Goal: Task Accomplishment & Management: Manage account settings

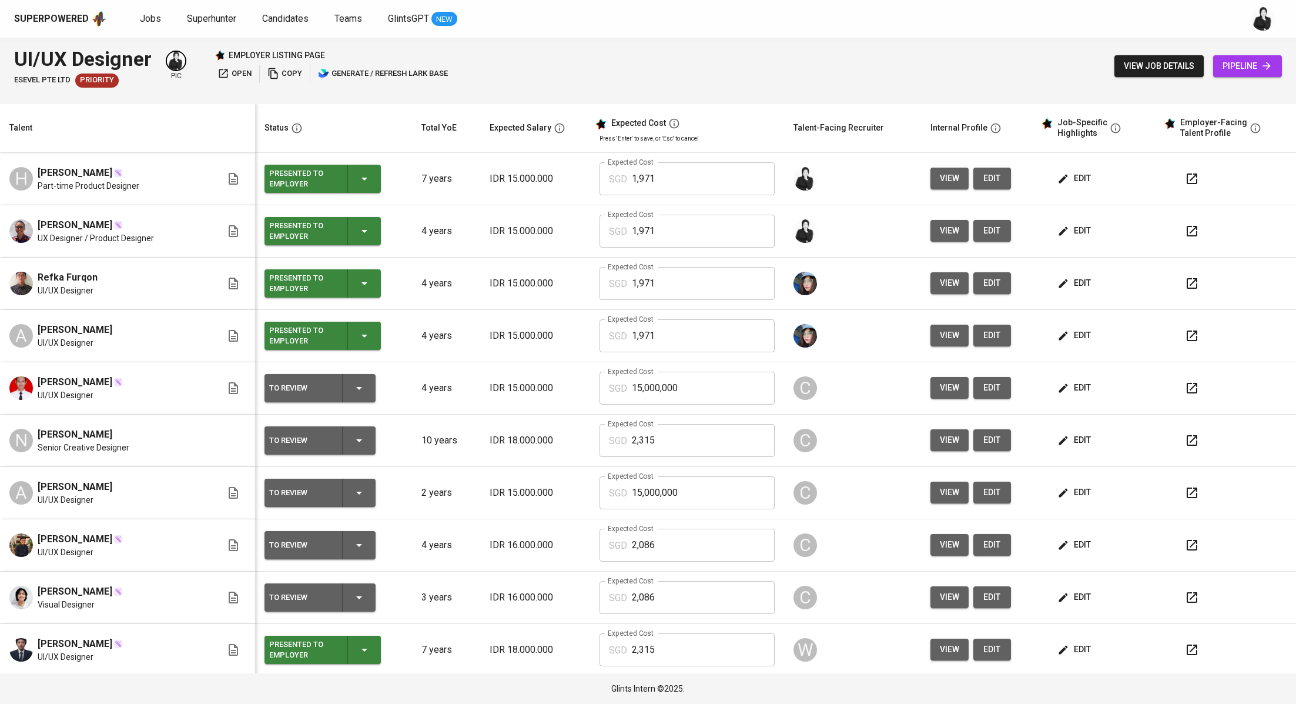
click at [232, 64] on div "employer listing page open copy generate / refresh lark base" at bounding box center [333, 66] width 236 height 34
click at [222, 76] on icon "button" at bounding box center [223, 74] width 12 height 12
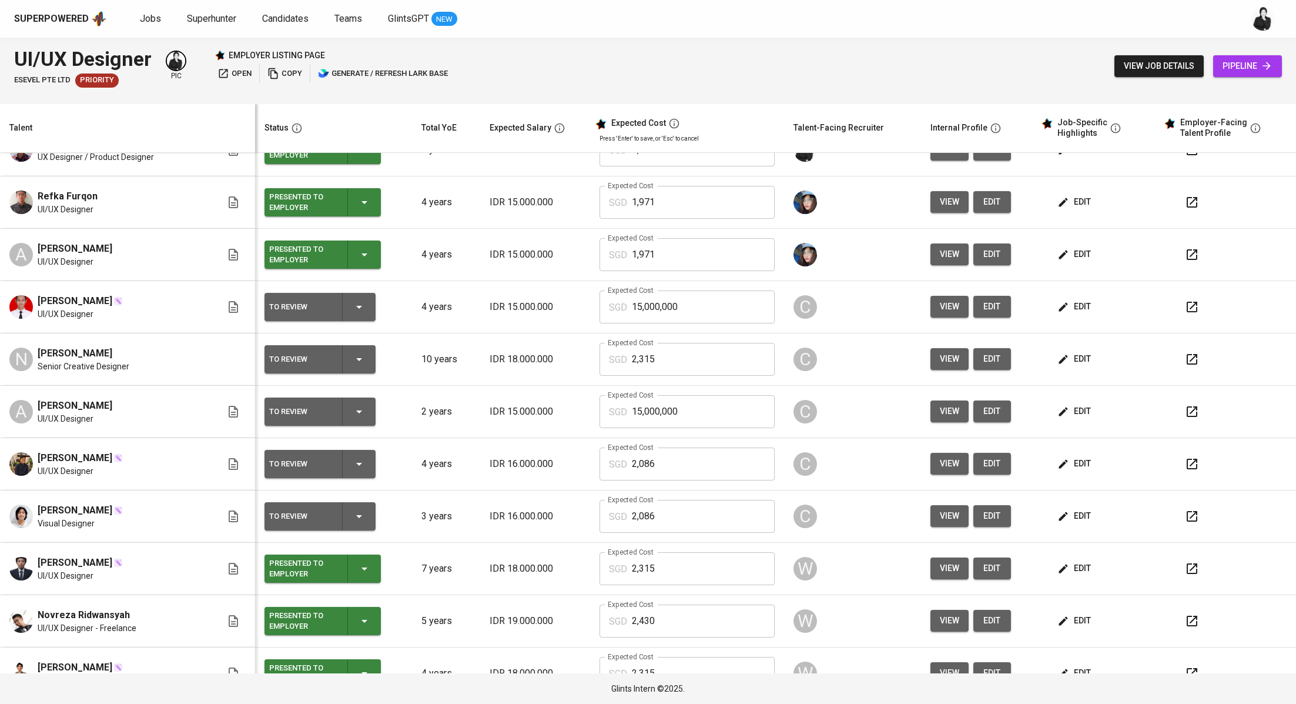
scroll to position [89, 0]
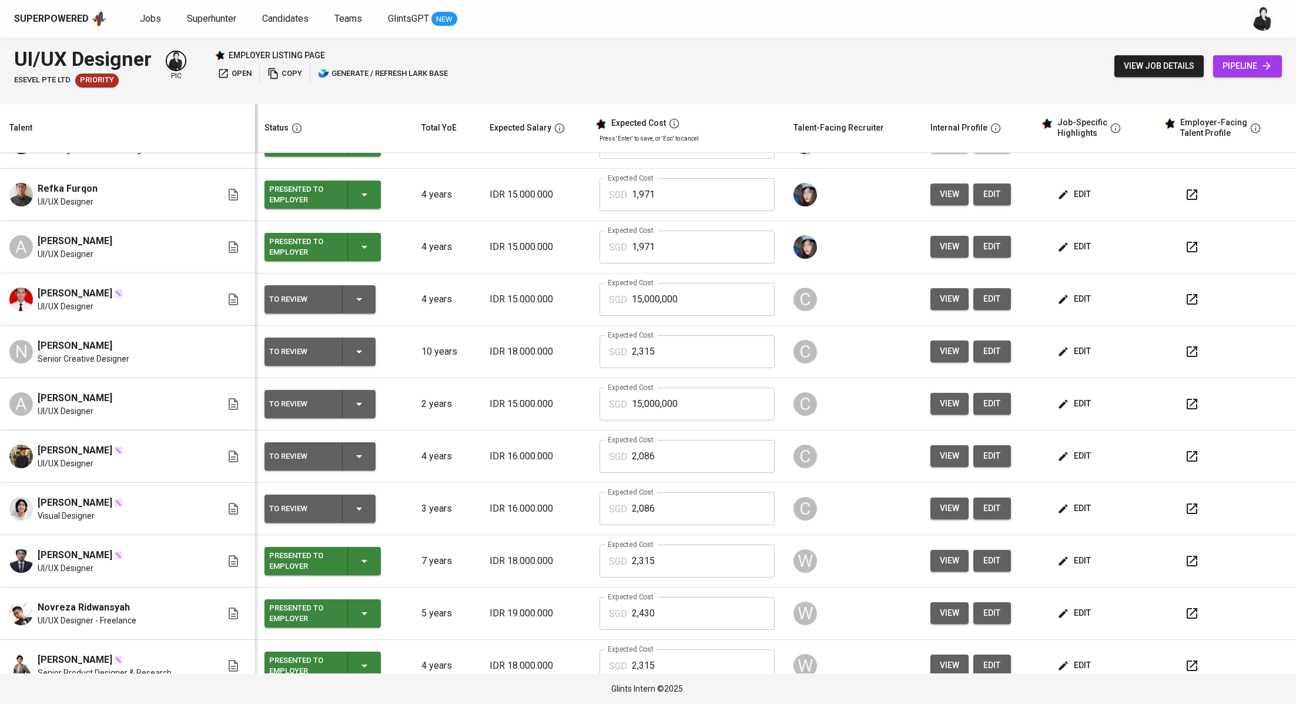
click at [1189, 290] on button "button" at bounding box center [1192, 299] width 28 height 28
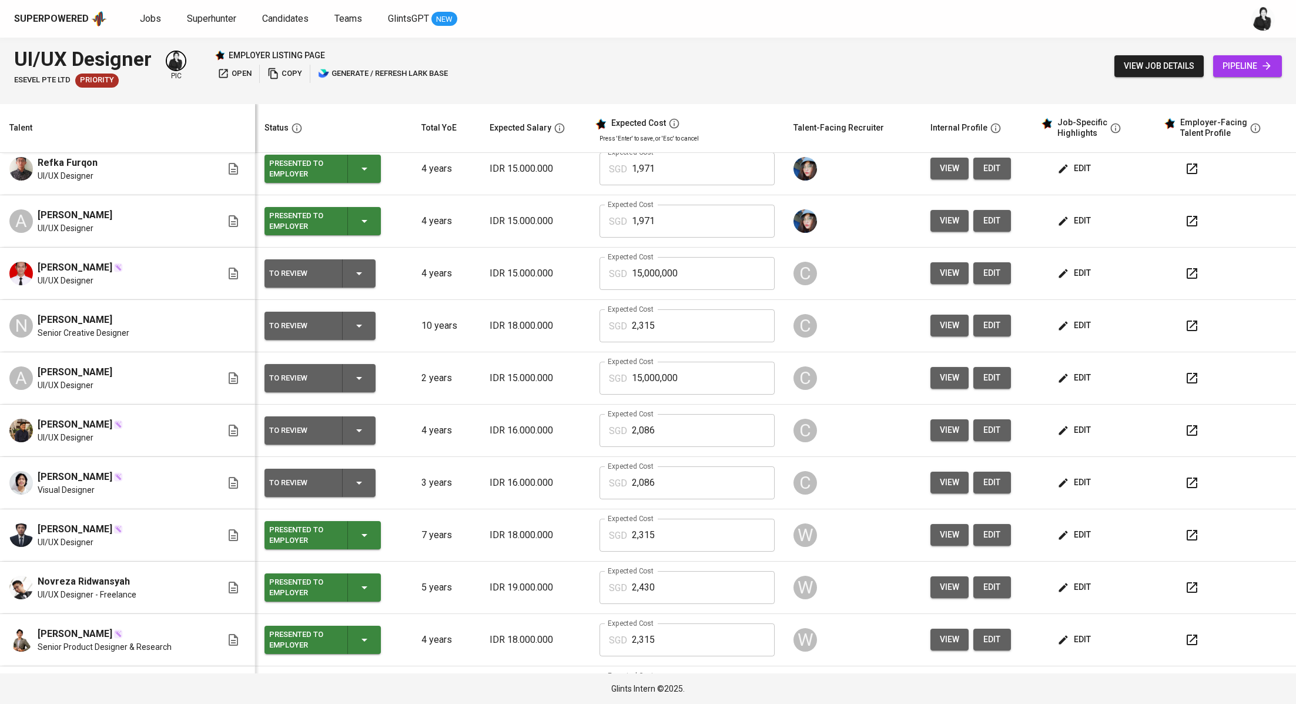
scroll to position [117, 0]
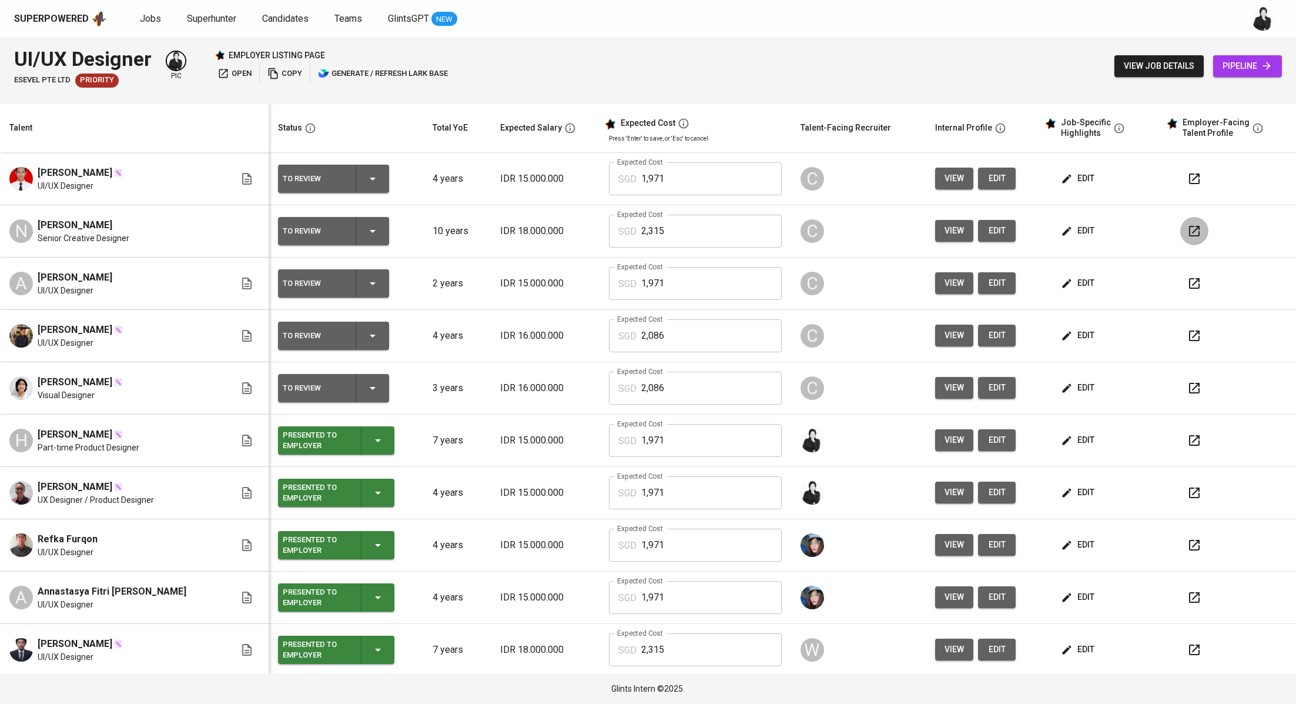
click at [1187, 227] on icon "button" at bounding box center [1194, 231] width 14 height 14
click at [1188, 280] on button "button" at bounding box center [1194, 283] width 28 height 28
click at [1076, 278] on span "edit" at bounding box center [1078, 283] width 31 height 15
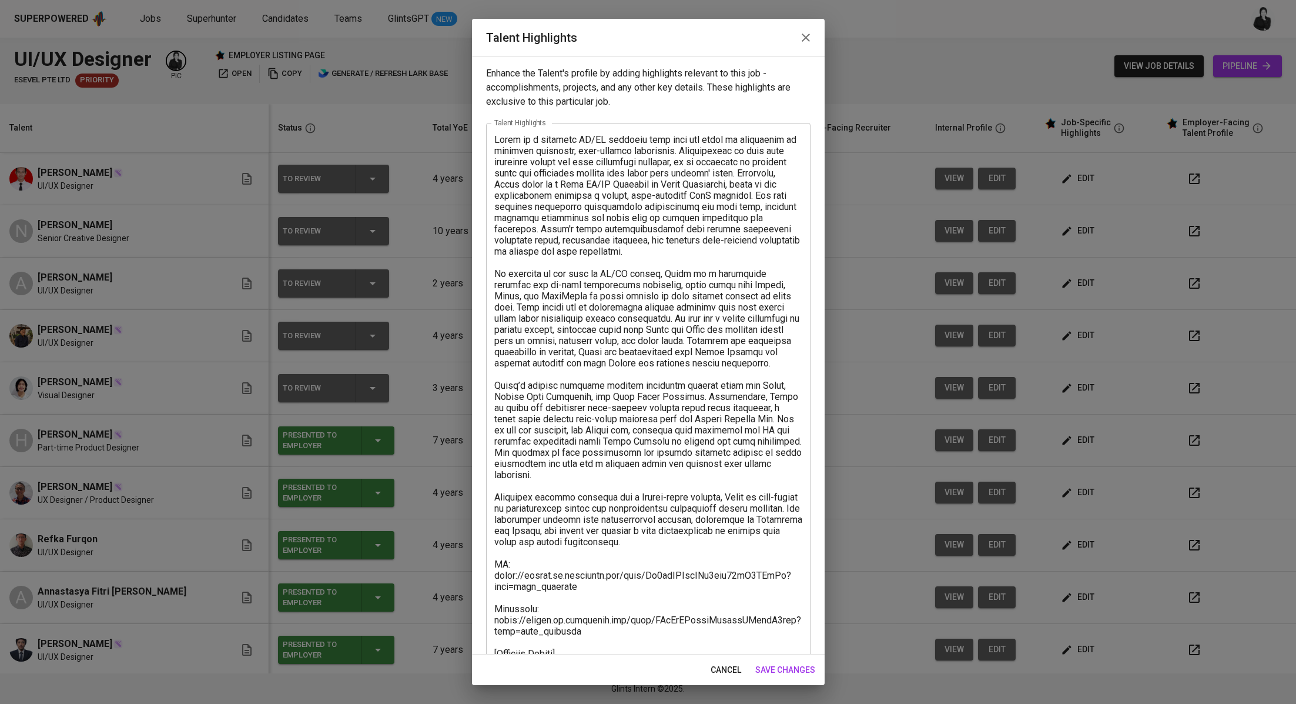
scroll to position [159, 0]
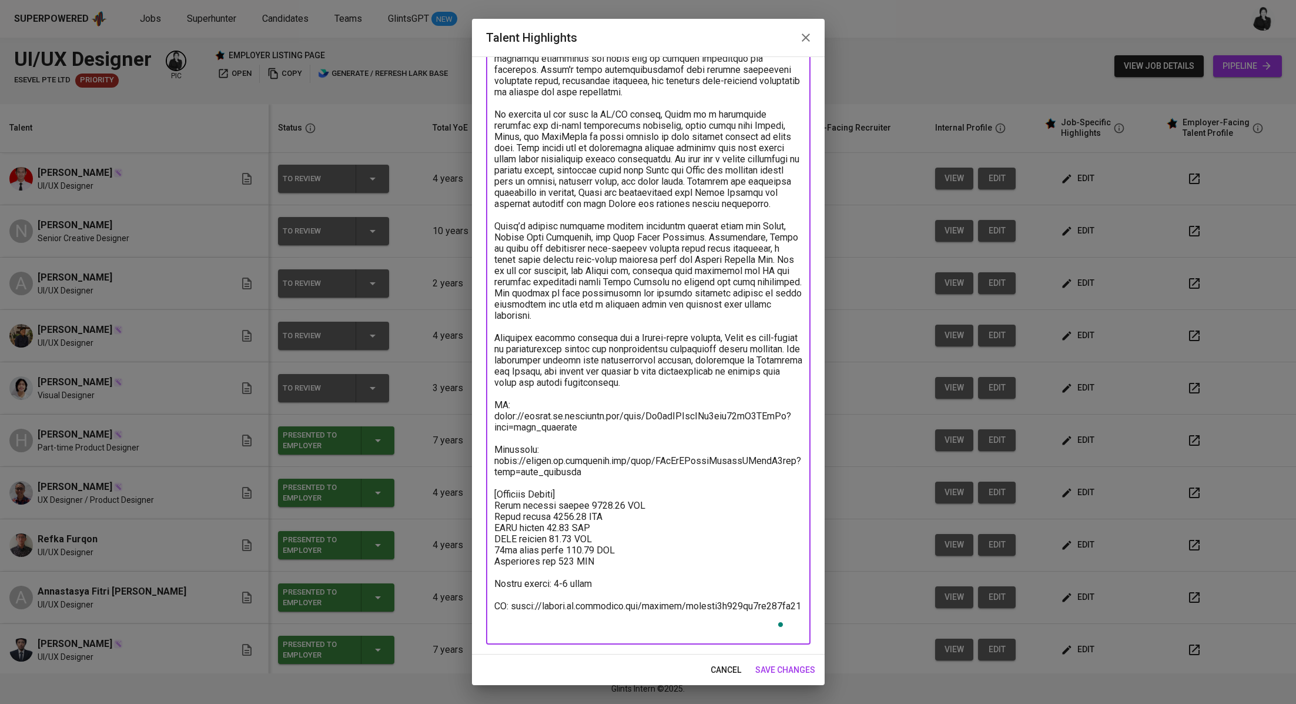
drag, startPoint x: 788, startPoint y: 620, endPoint x: 489, endPoint y: 613, distance: 299.2
click at [488, 612] on div "x Talent Highlights" at bounding box center [648, 304] width 324 height 681
click at [557, 613] on textarea "To enrich screen reader interactions, please activate Accessibility in Grammarl…" at bounding box center [648, 304] width 308 height 659
drag, startPoint x: 607, startPoint y: 596, endPoint x: 794, endPoint y: 637, distance: 191.3
click at [794, 637] on div "x Talent Highlights" at bounding box center [648, 304] width 324 height 681
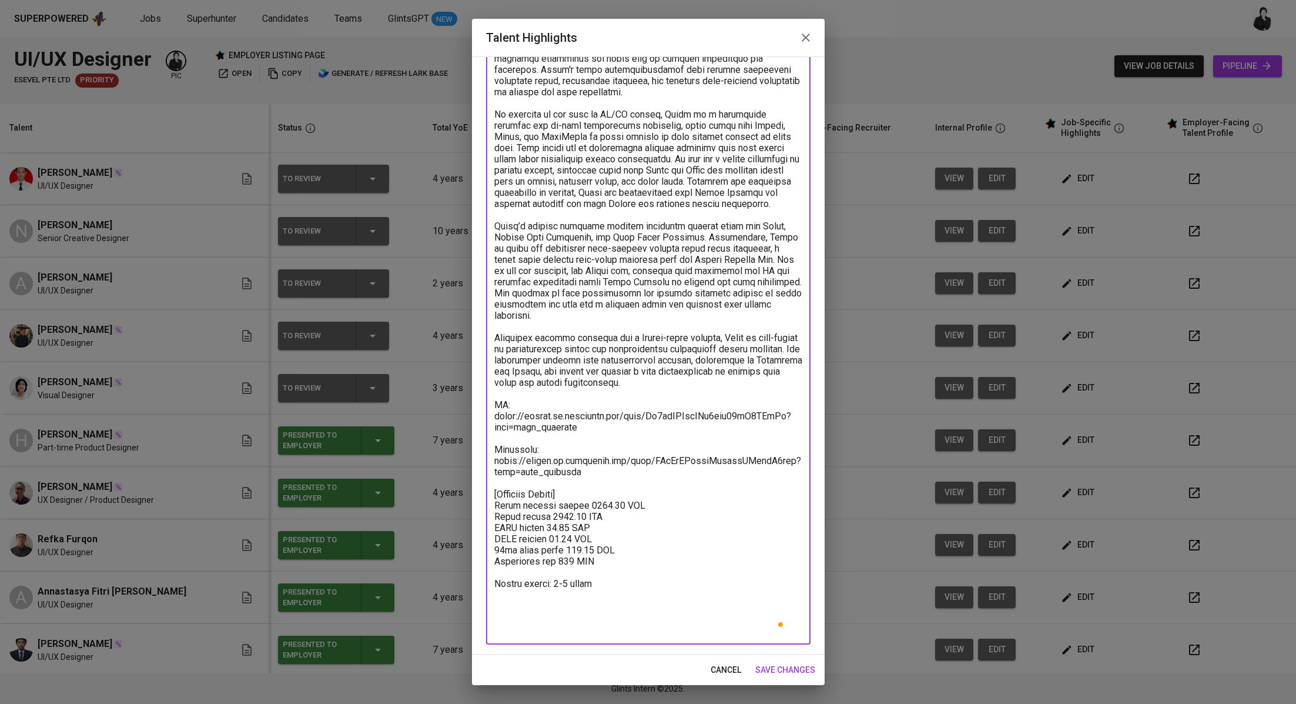
scroll to position [126, 0]
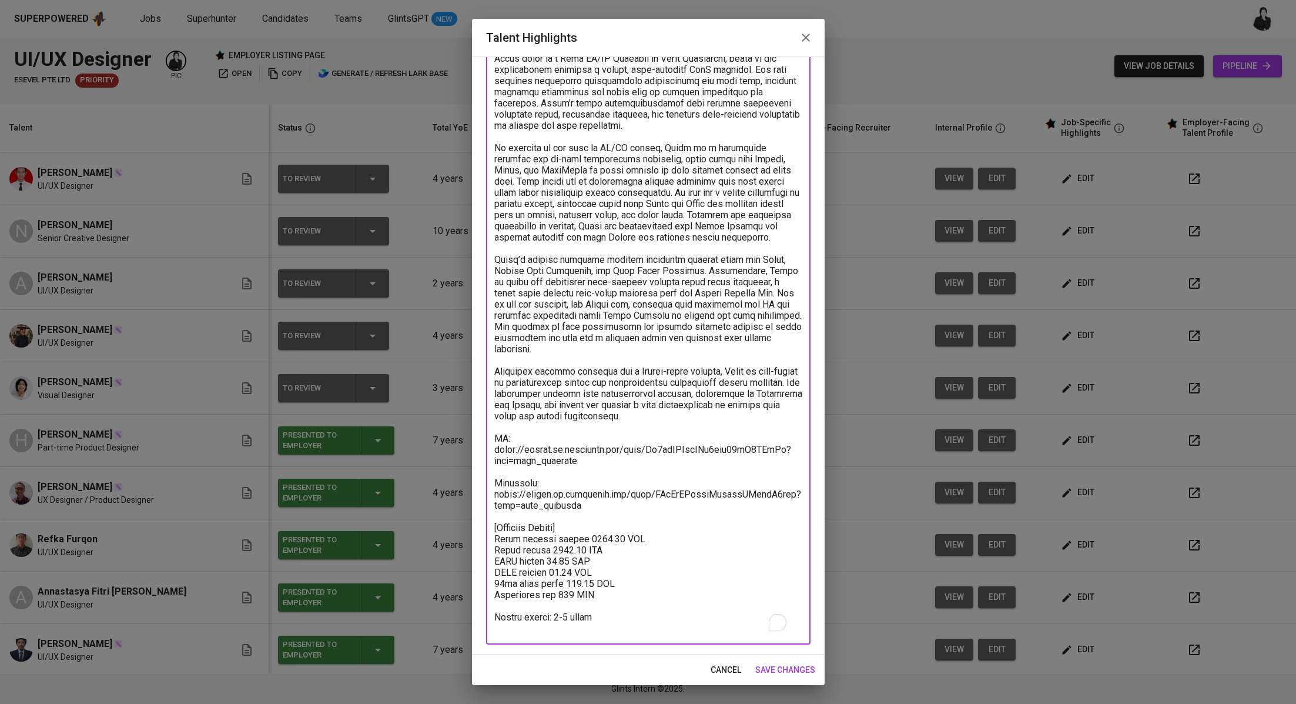
type textarea "Alden is a talented UI/UX designer with over two years of experience in craftin…"
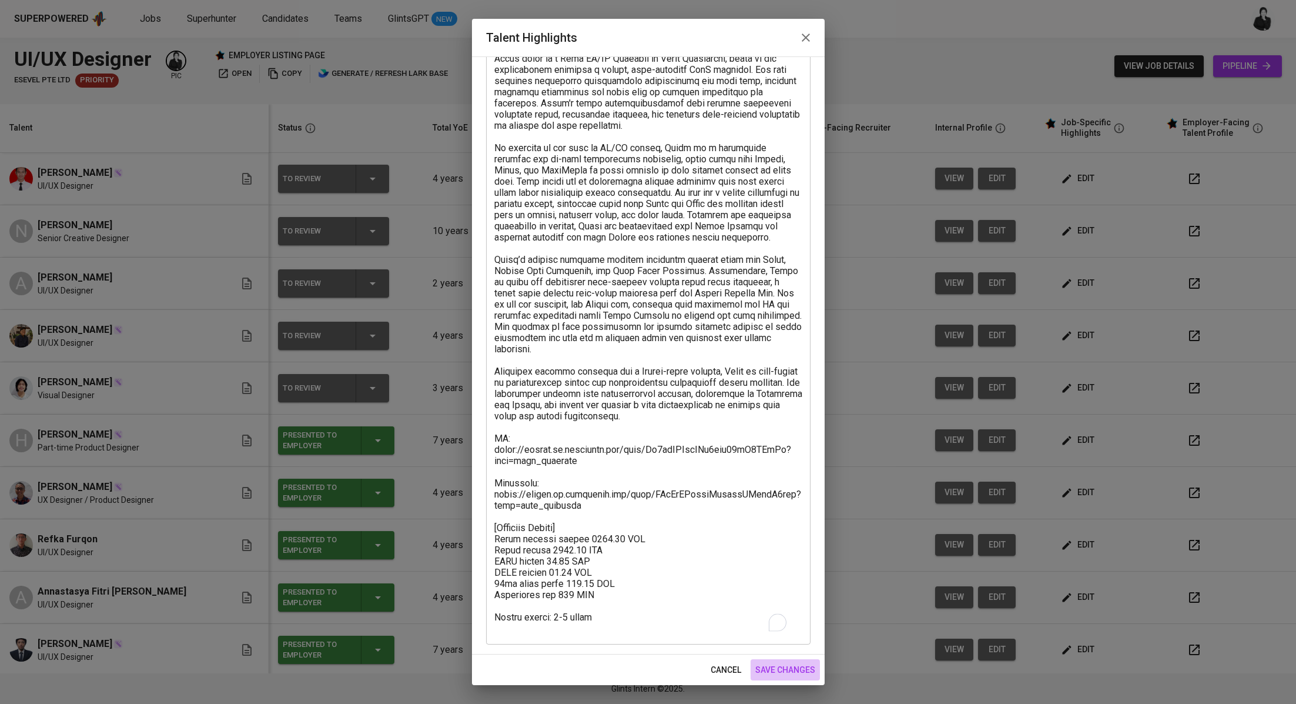
click at [802, 662] on span "save changes" at bounding box center [785, 669] width 60 height 15
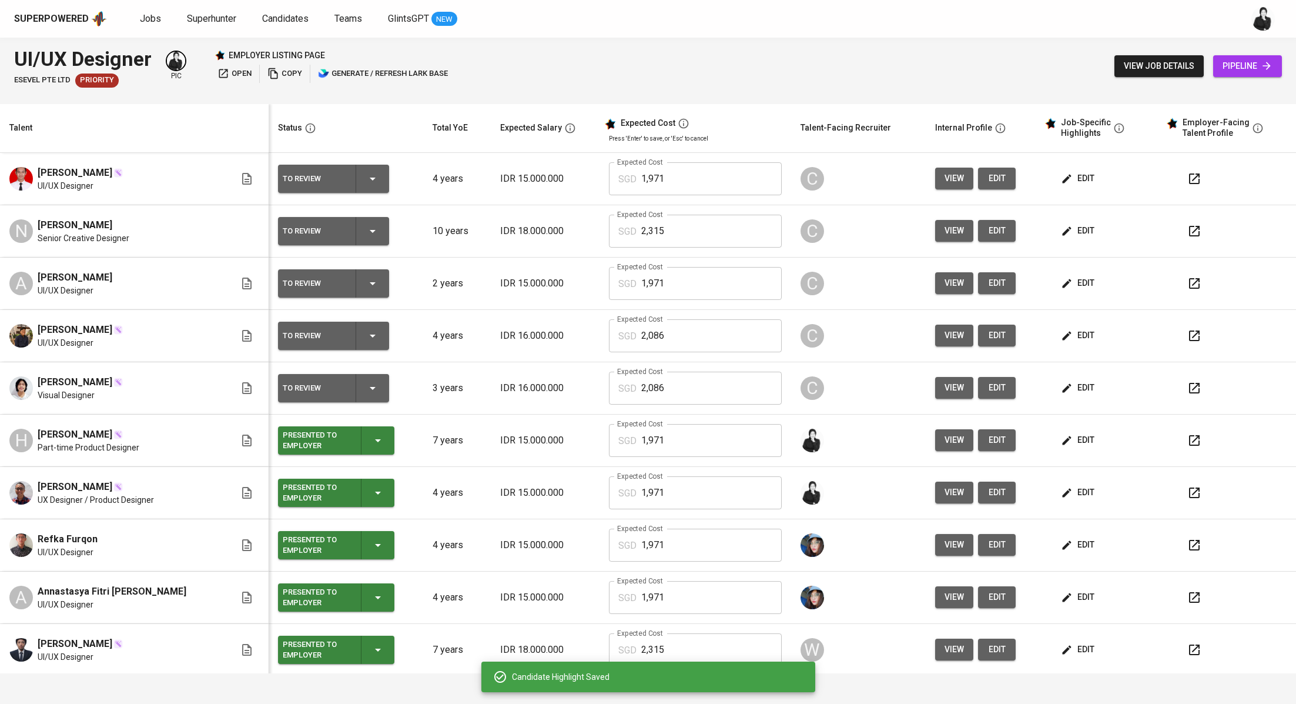
click at [370, 284] on button "To Review" at bounding box center [333, 283] width 111 height 28
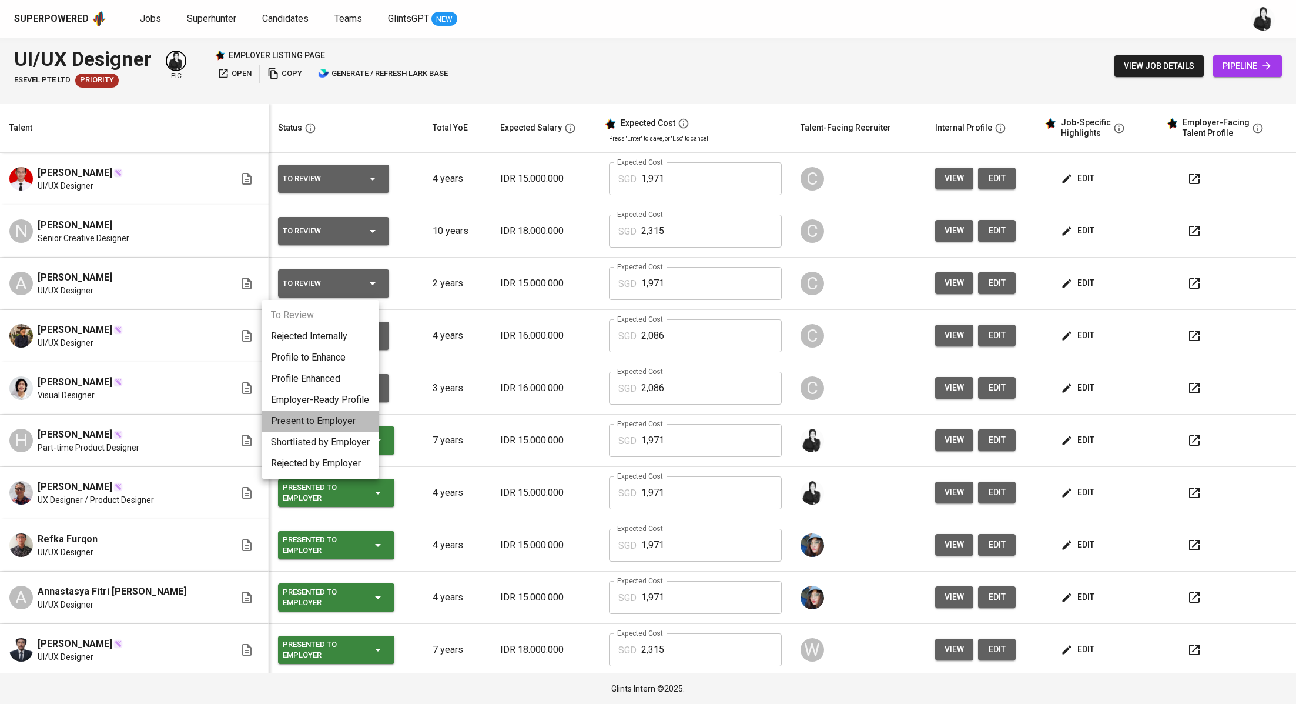
click at [327, 418] on li "Present to Employer" at bounding box center [321, 420] width 118 height 21
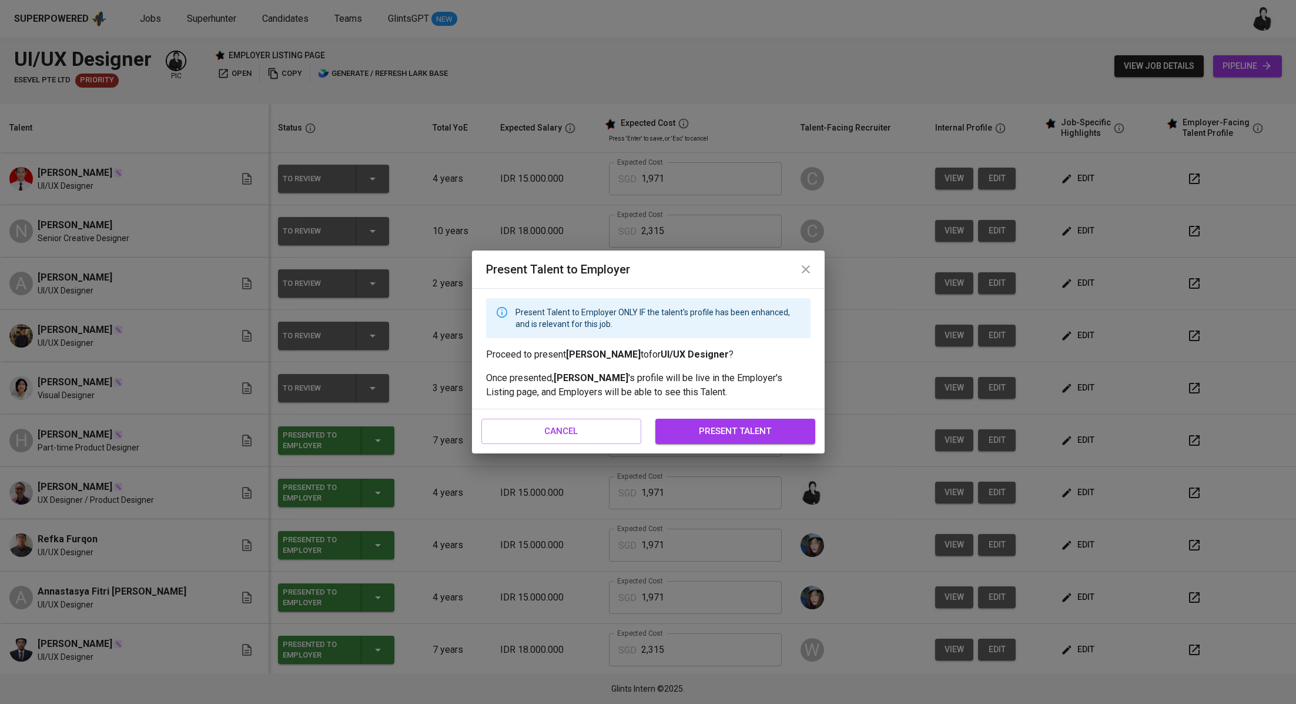
click at [665, 430] on button "present talent" at bounding box center [735, 430] width 160 height 25
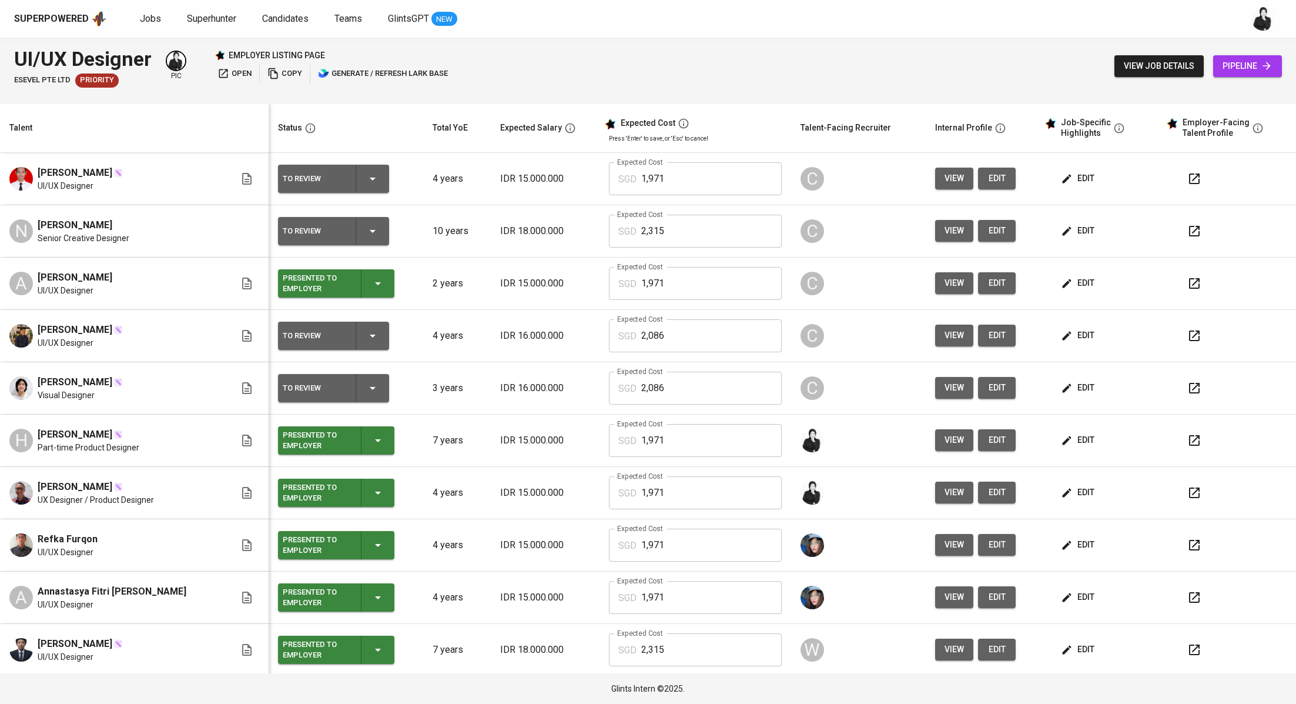
click at [1189, 336] on icon "button" at bounding box center [1194, 335] width 11 height 11
click at [343, 341] on div "To Review" at bounding box center [334, 335] width 102 height 28
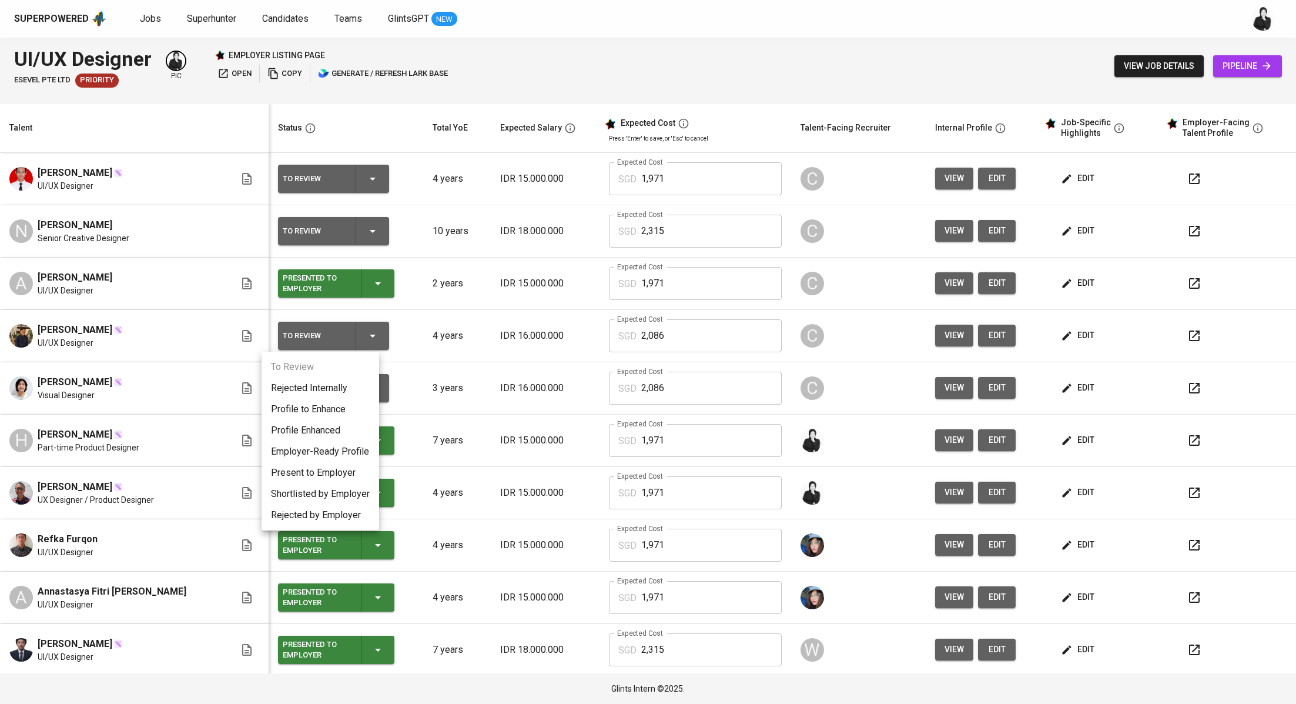
click at [343, 388] on li "Rejected Internally" at bounding box center [321, 387] width 118 height 21
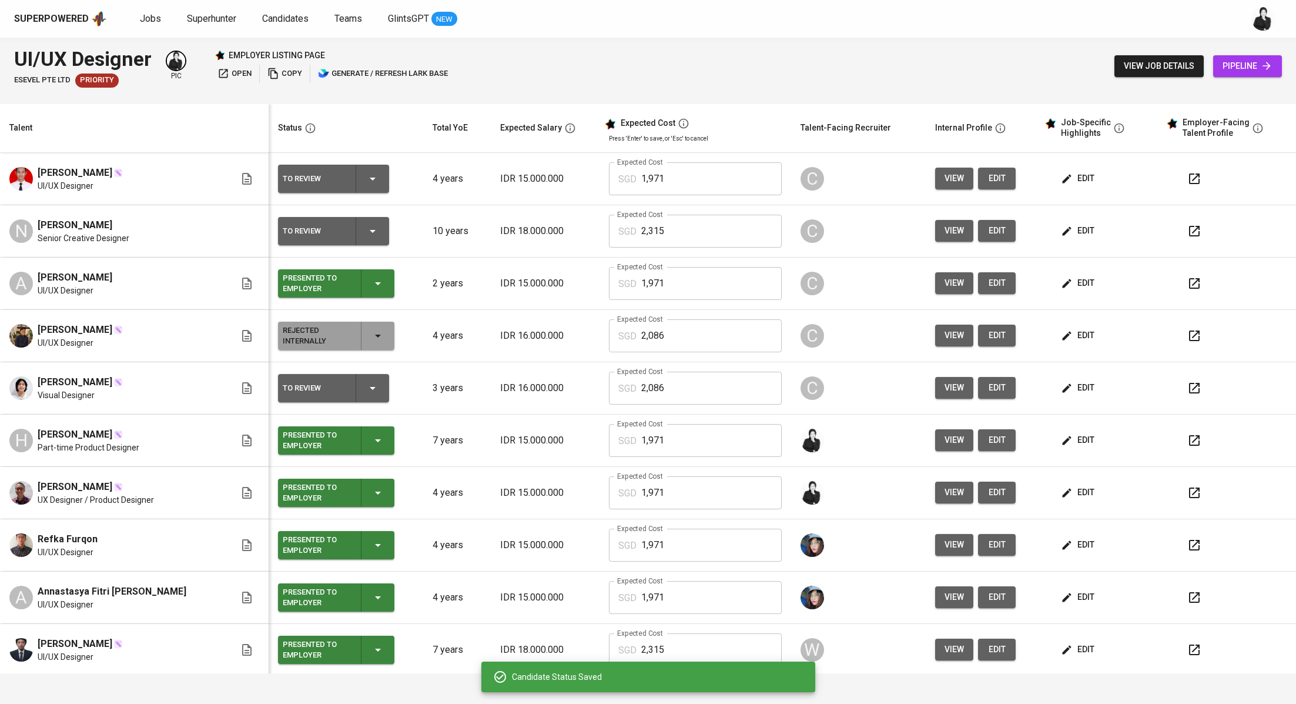
click at [1180, 378] on button "button" at bounding box center [1194, 388] width 28 height 28
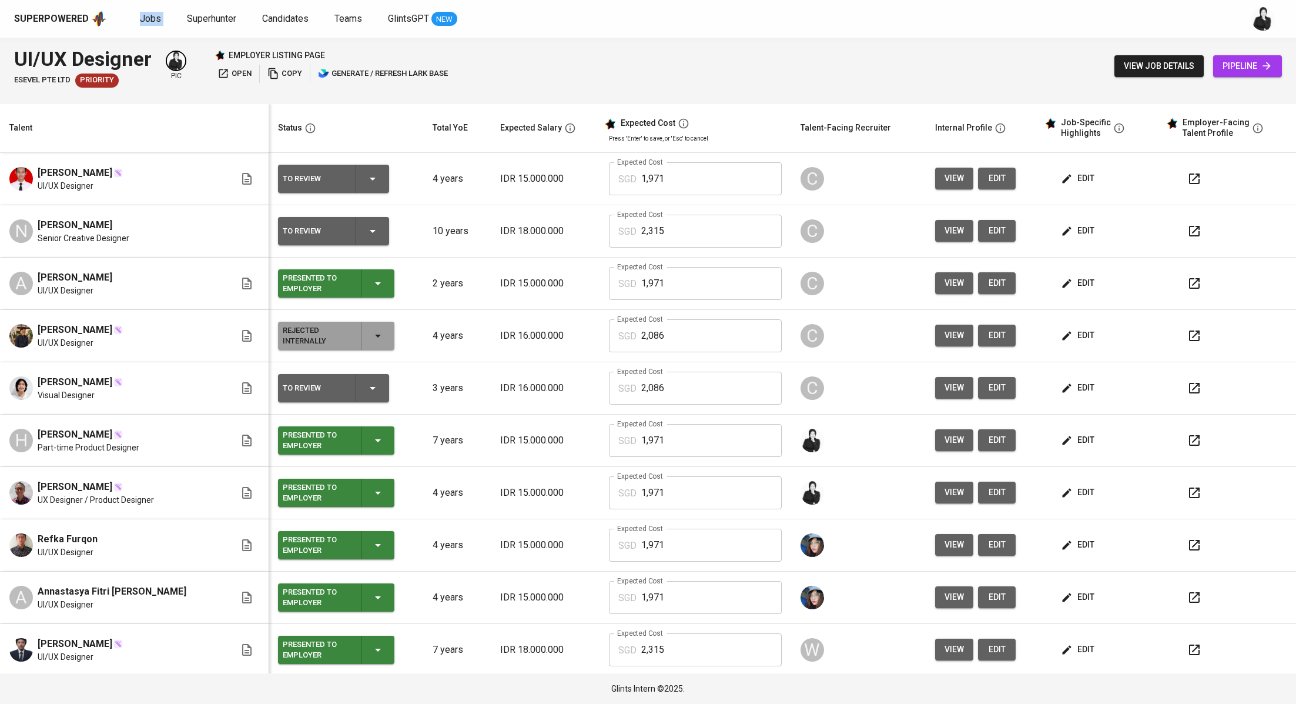
click at [1187, 384] on icon "button" at bounding box center [1194, 388] width 14 height 14
click at [1180, 379] on button "button" at bounding box center [1194, 388] width 28 height 28
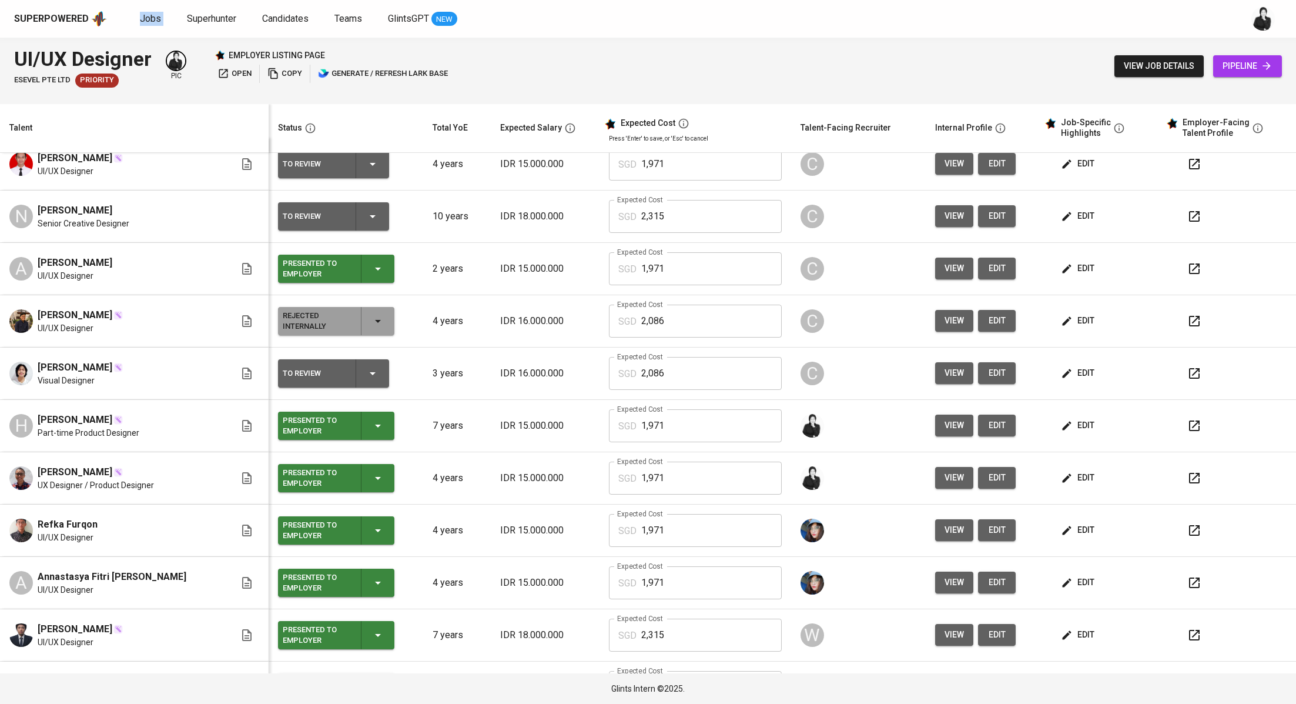
scroll to position [16, 0]
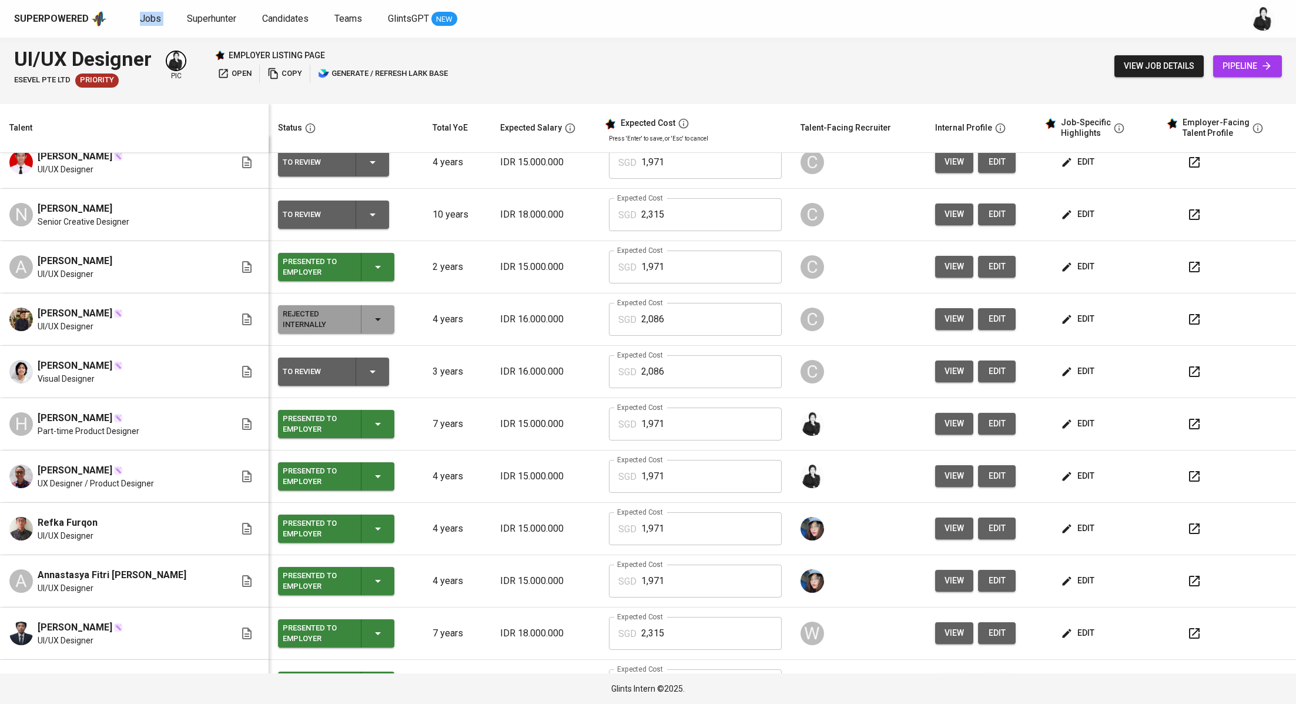
click at [1075, 367] on span "edit" at bounding box center [1078, 371] width 31 height 15
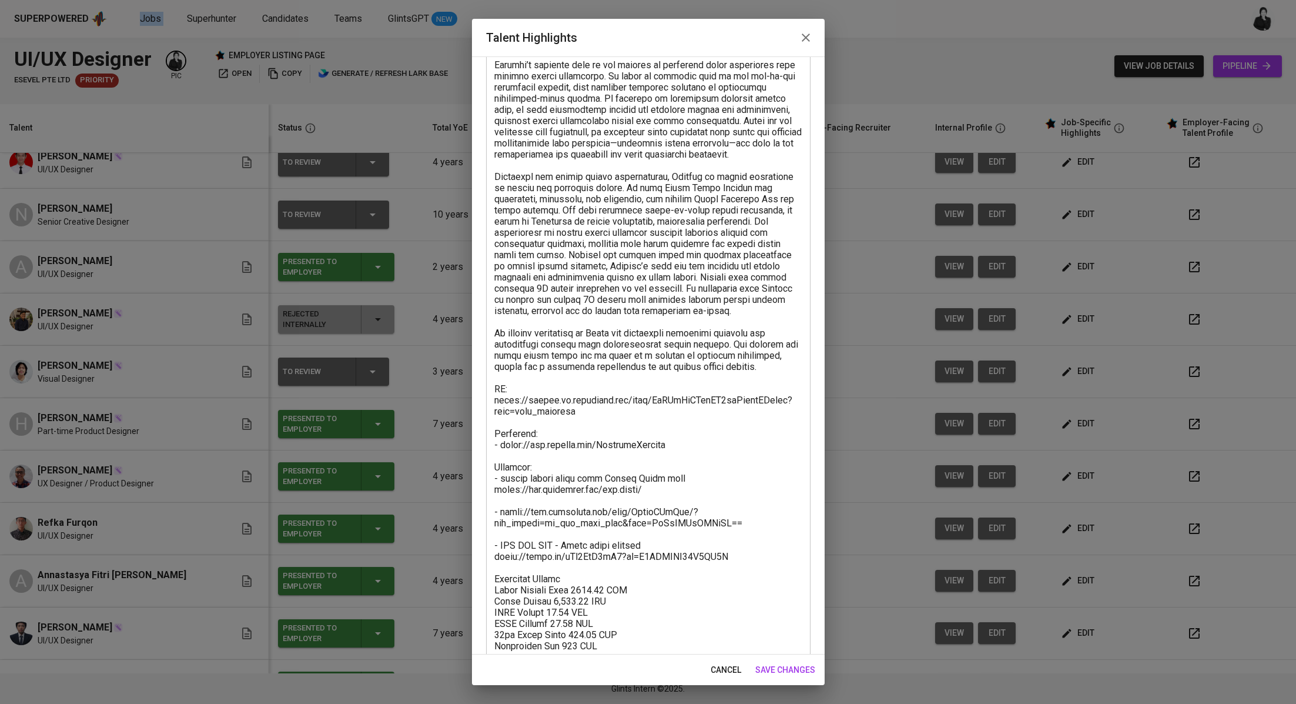
scroll to position [293, 0]
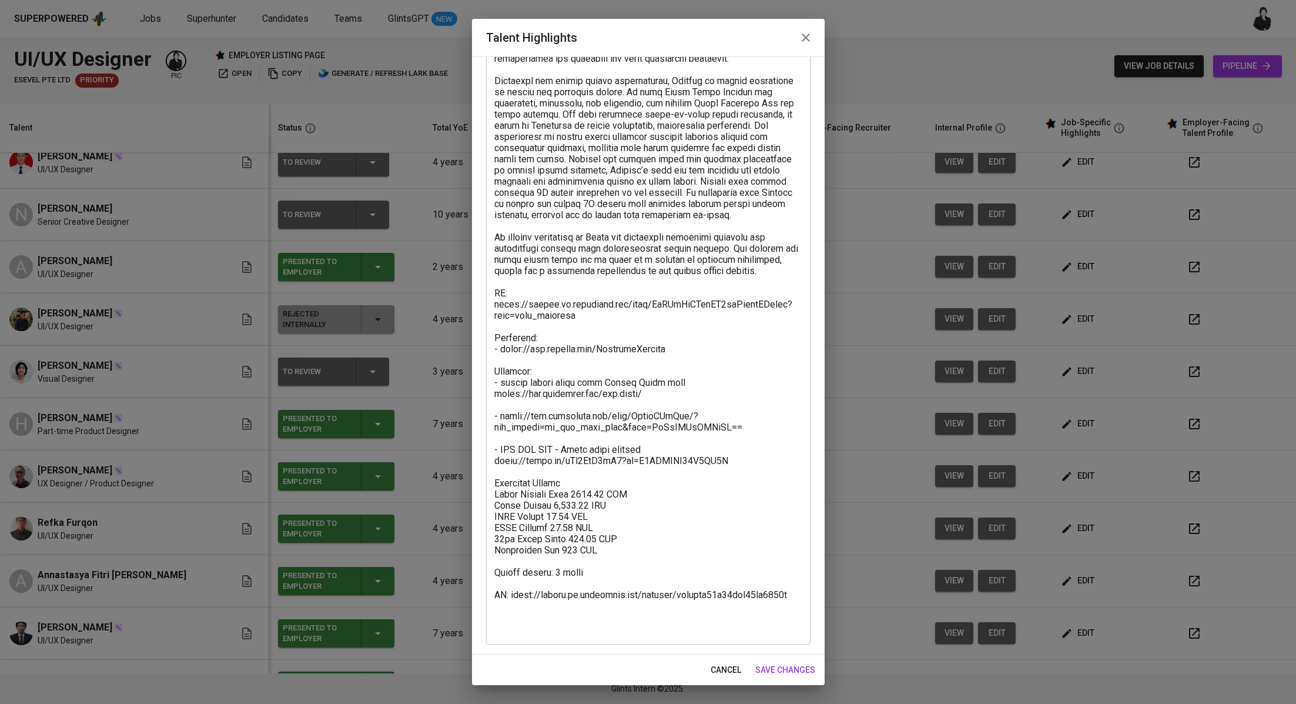
drag, startPoint x: 598, startPoint y: 634, endPoint x: 494, endPoint y: 589, distance: 112.7
click at [492, 590] on div "x Talent Highlights" at bounding box center [648, 237] width 324 height 815
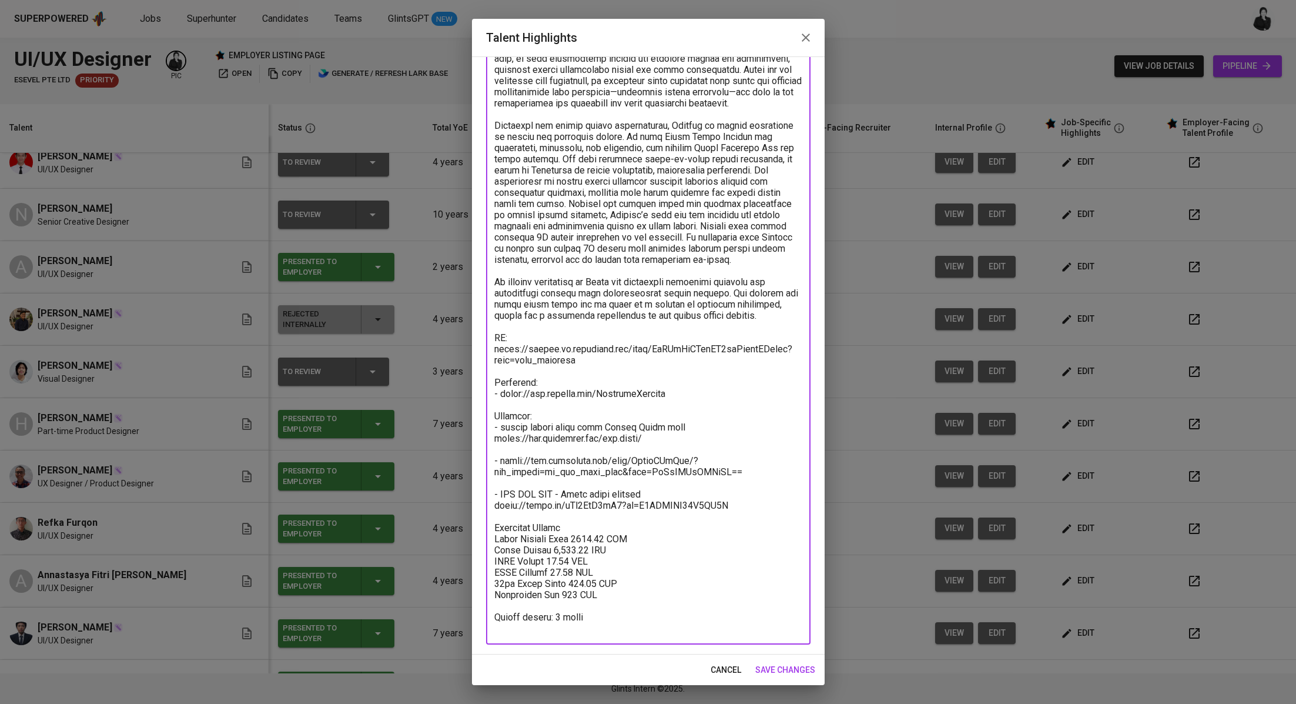
scroll to position [0, 0]
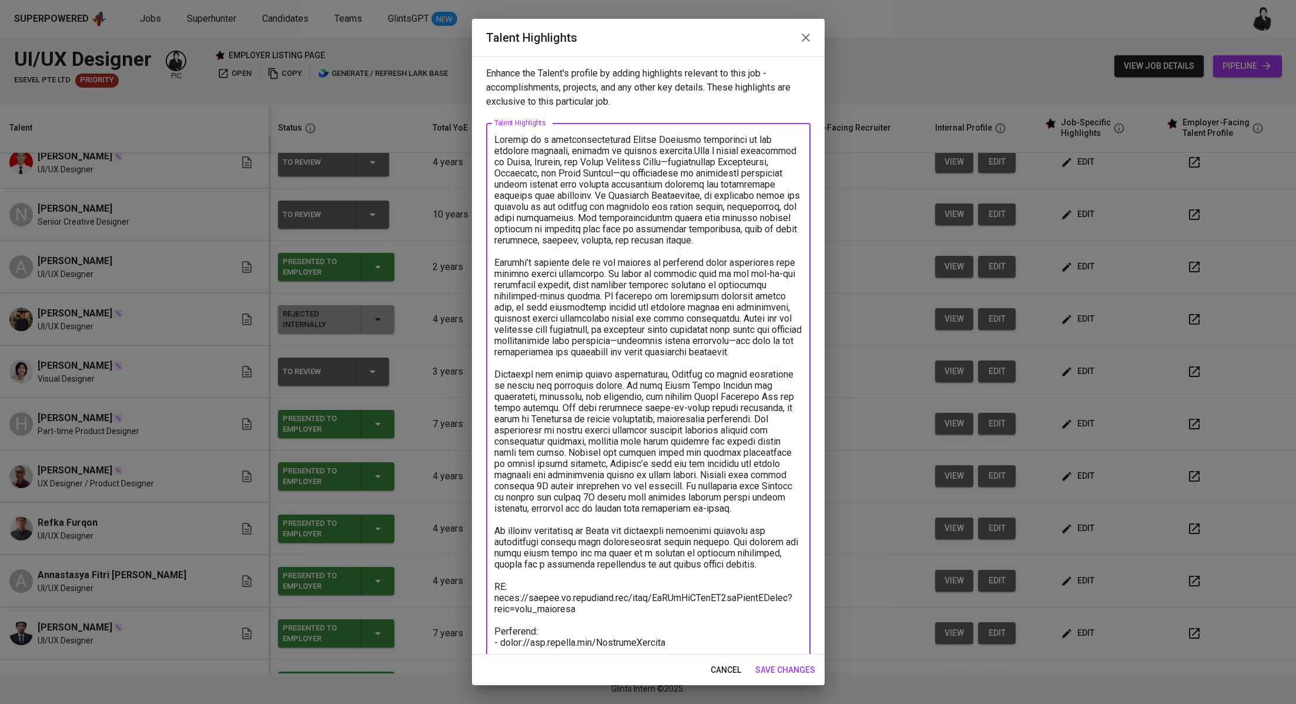
click at [494, 584] on textarea "To enrich screen reader interactions, please activate Accessibility in Grammarl…" at bounding box center [648, 508] width 308 height 748
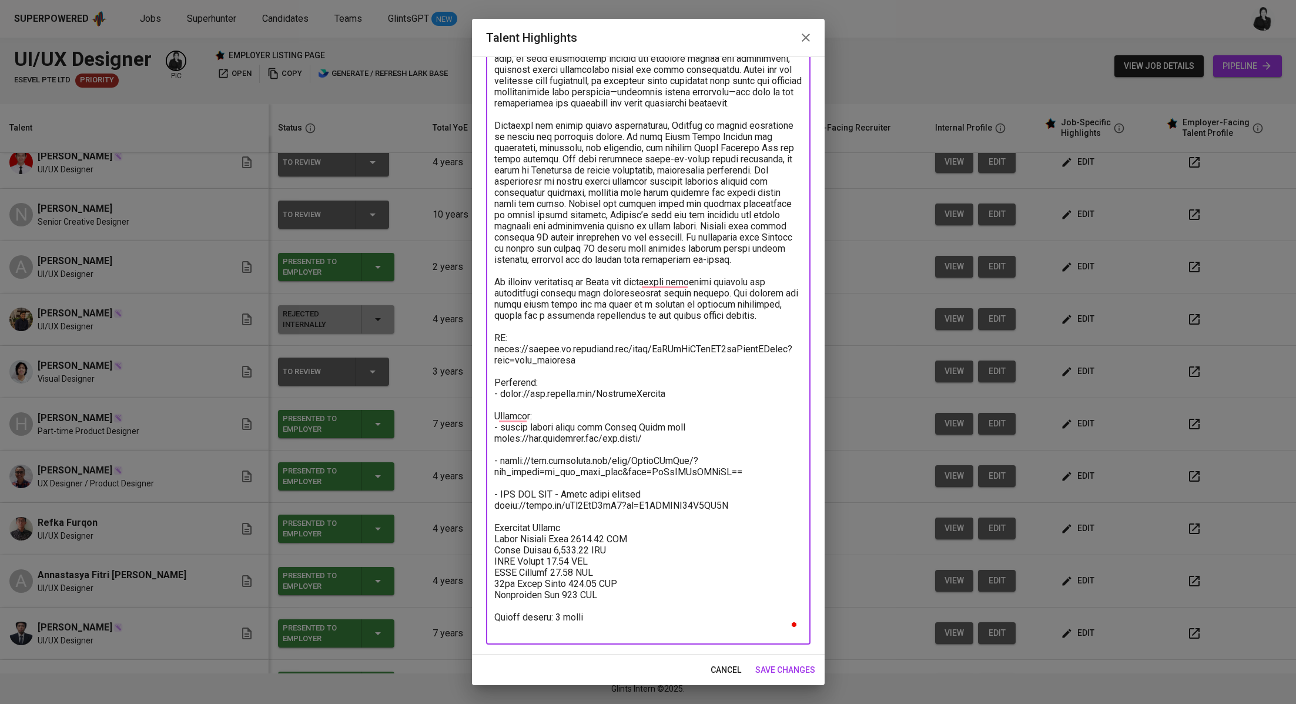
drag, startPoint x: 612, startPoint y: 608, endPoint x: 746, endPoint y: 668, distance: 146.8
click at [746, 668] on div "Talent Highlights Enhance the Talent's profile by adding highlights relevant to…" at bounding box center [648, 352] width 353 height 666
type textarea "Zhillan is a multidisciplinary Visual Designer experience in the creative indus…"
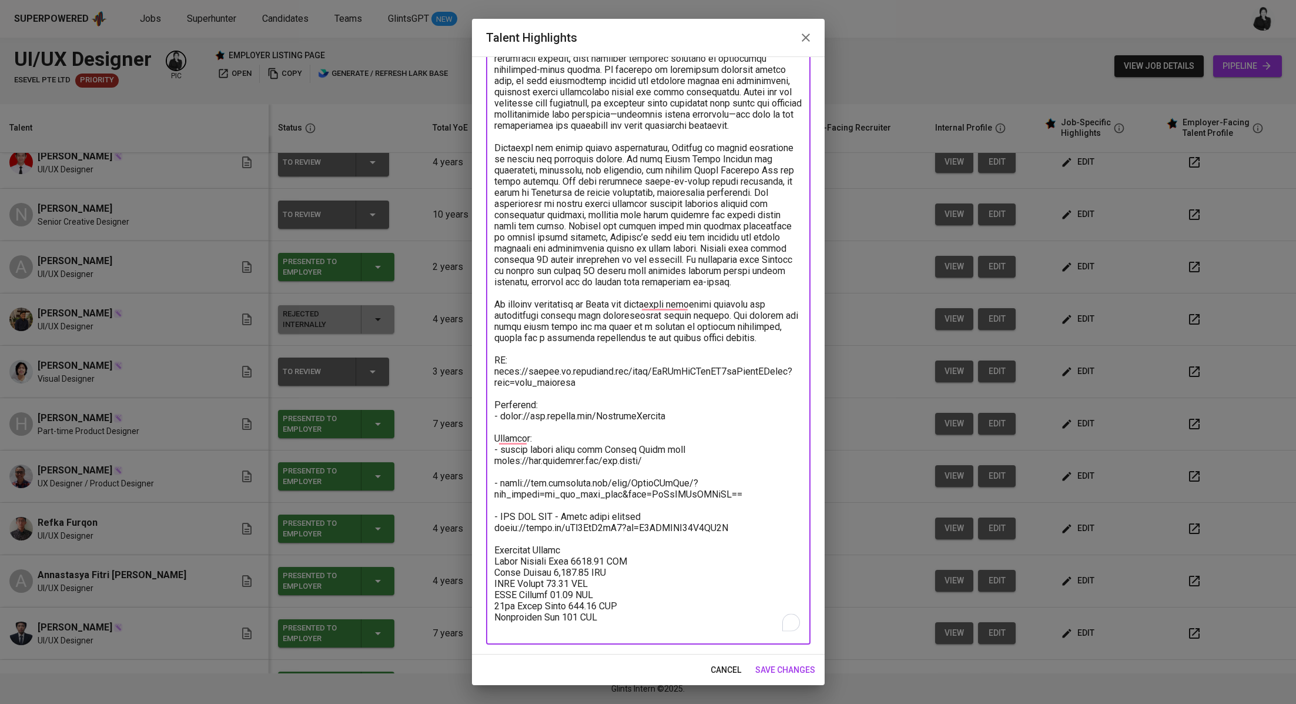
click at [796, 670] on span "save changes" at bounding box center [785, 669] width 60 height 15
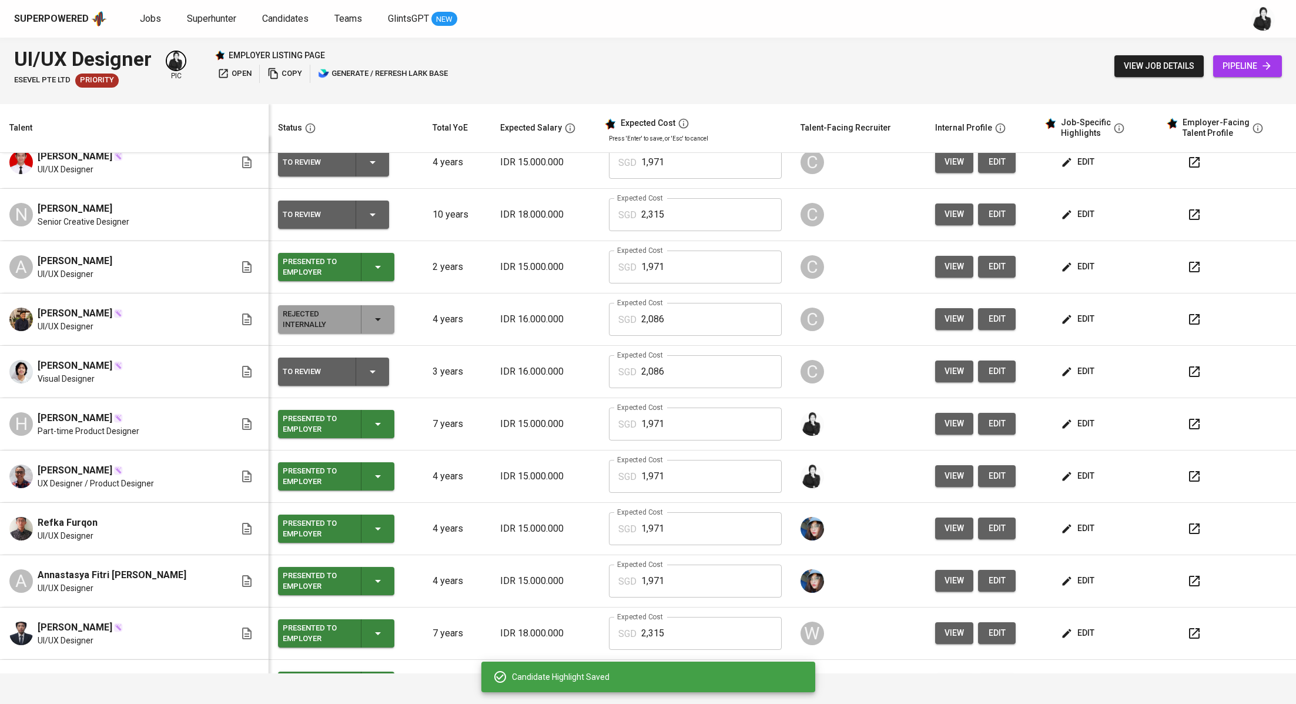
click at [370, 370] on icon "button" at bounding box center [373, 371] width 6 height 3
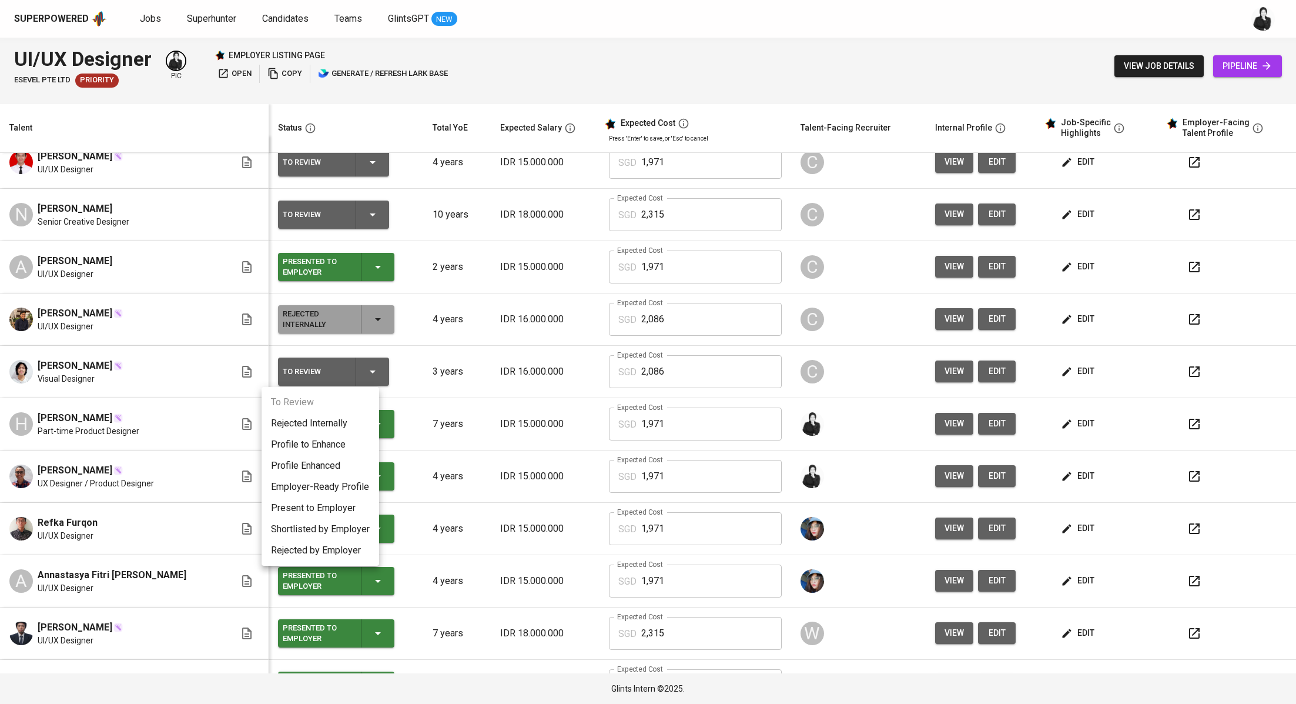
click at [340, 509] on li "Present to Employer" at bounding box center [321, 507] width 118 height 21
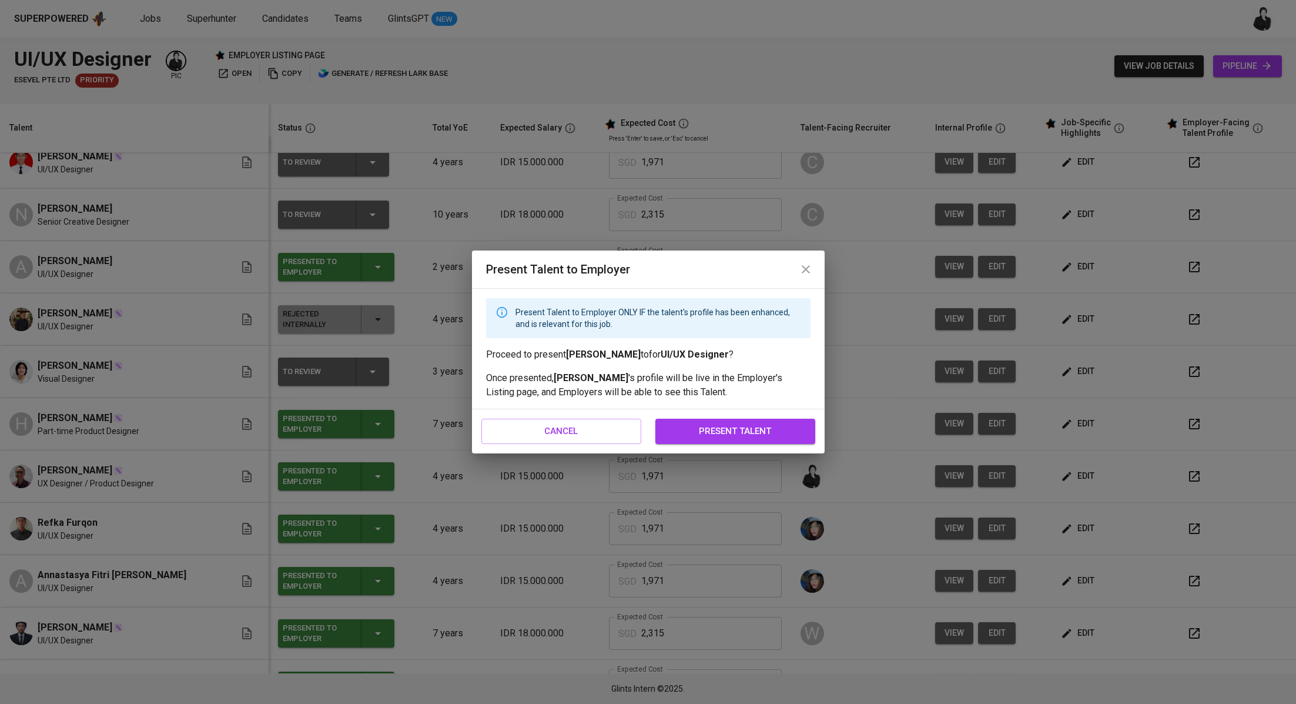
click at [736, 421] on button "present talent" at bounding box center [735, 430] width 160 height 25
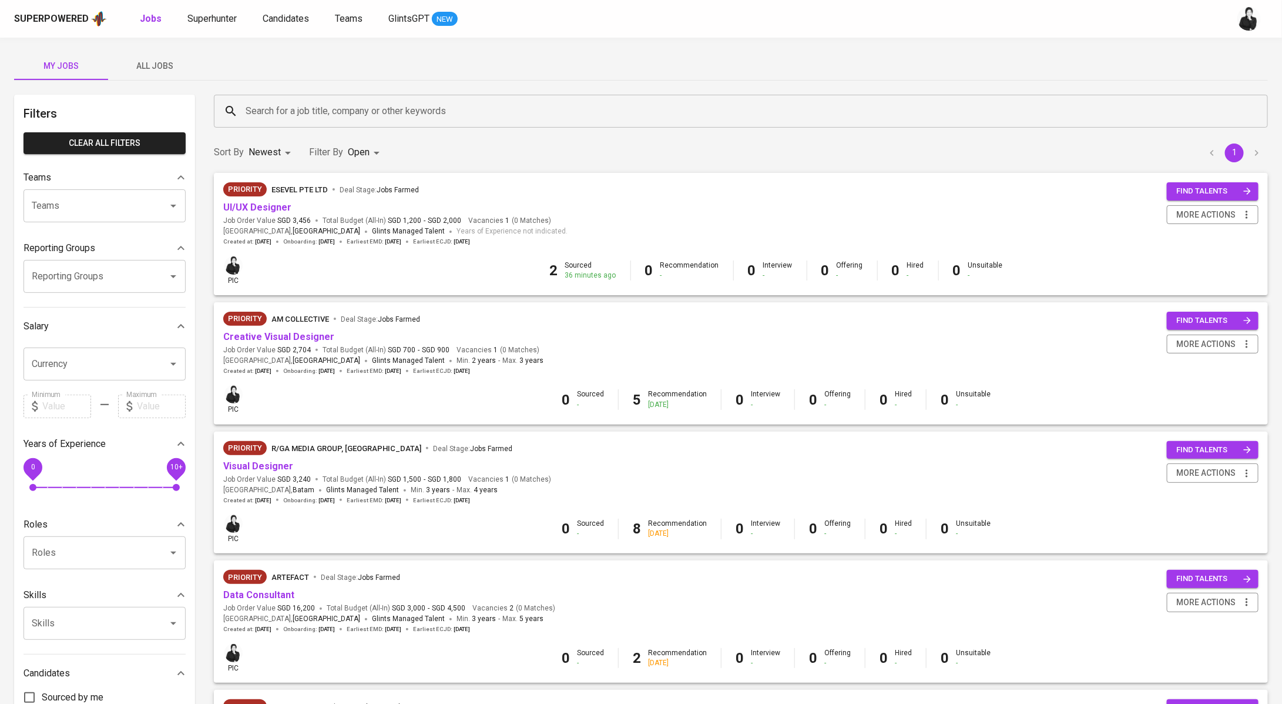
click at [362, 152] on body "Superpowered Jobs Superhunter Candidates Teams GlintsGPT NEW My Jobs All Jobs F…" at bounding box center [641, 509] width 1282 height 1019
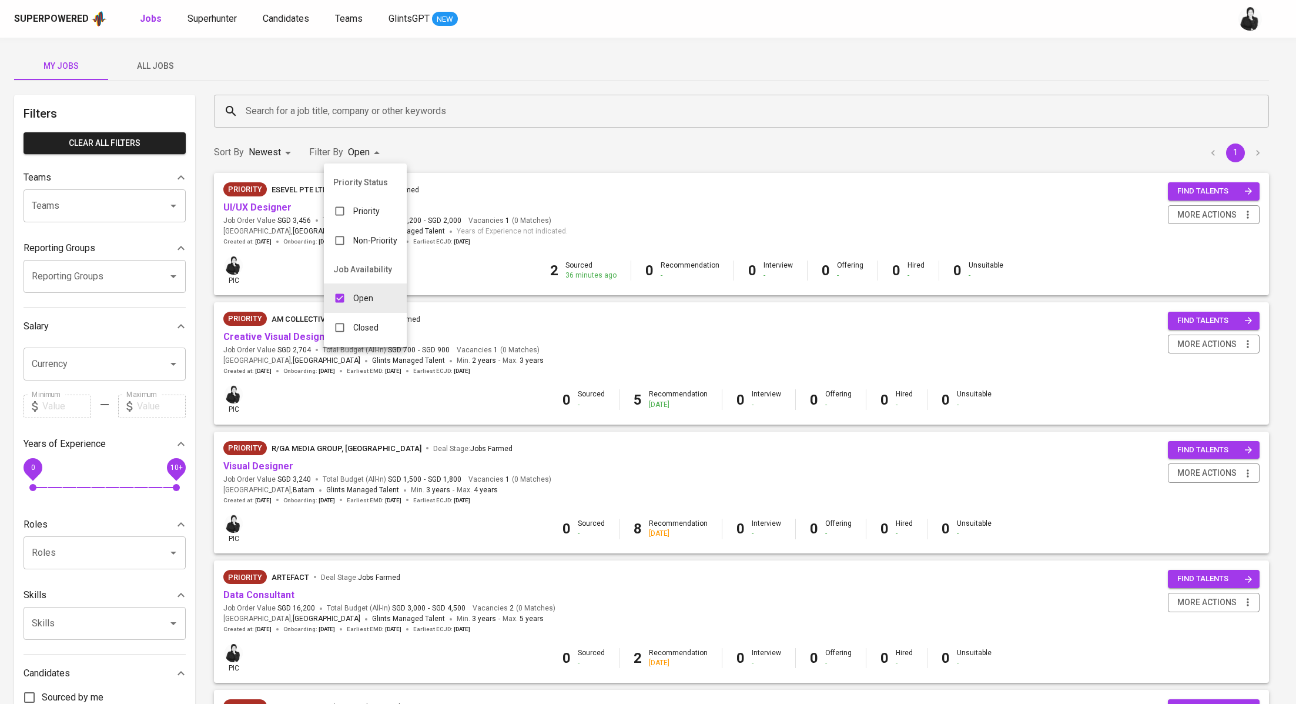
click at [353, 325] on p "Closed" at bounding box center [365, 327] width 25 height 12
type input "OPEN,CLOSE"
checkbox input "true"
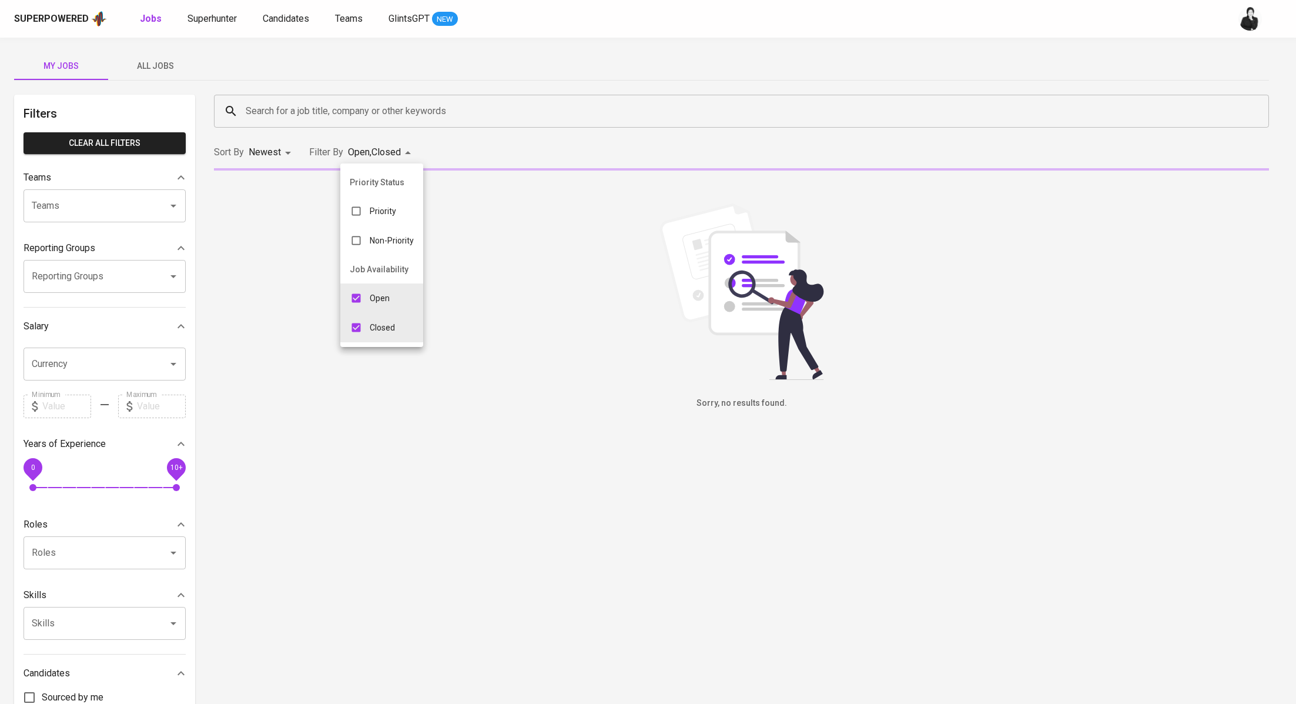
click at [376, 292] on p "Open" at bounding box center [380, 298] width 20 height 12
type input "CLOSE"
checkbox input "false"
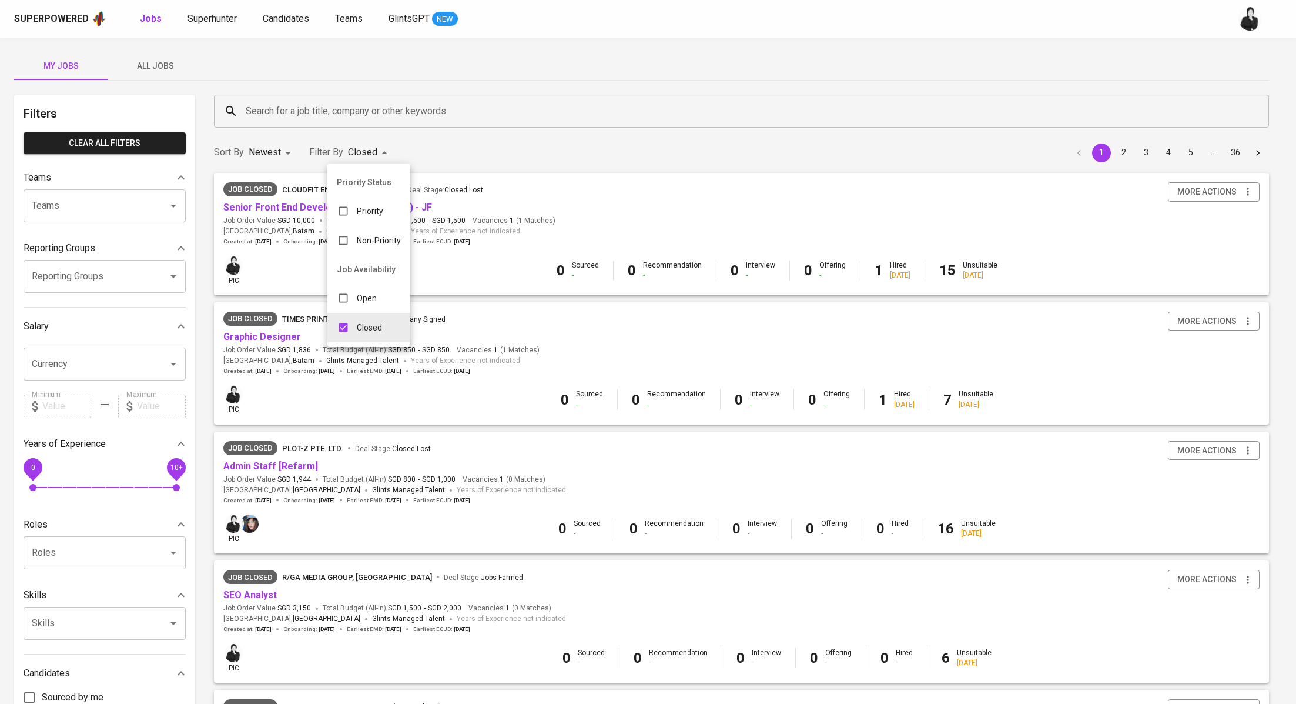
click at [598, 233] on div at bounding box center [648, 352] width 1296 height 704
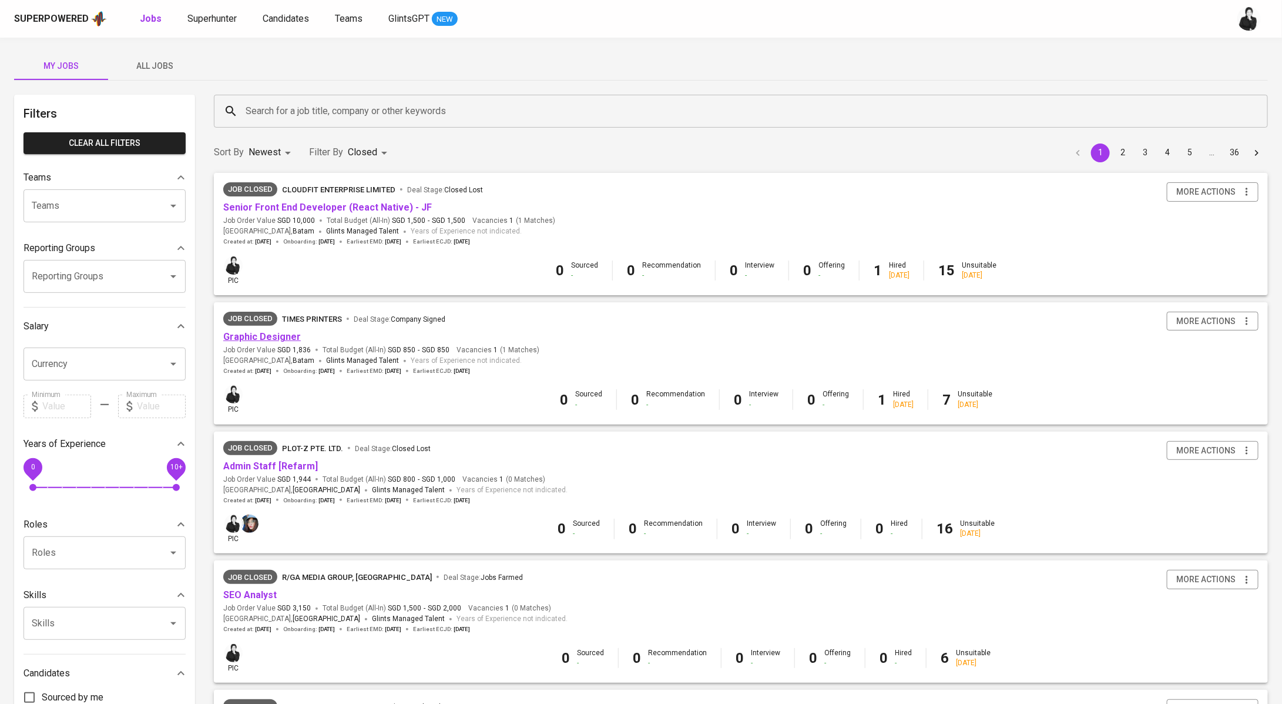
click at [293, 335] on link "Graphic Designer" at bounding box center [262, 336] width 78 height 11
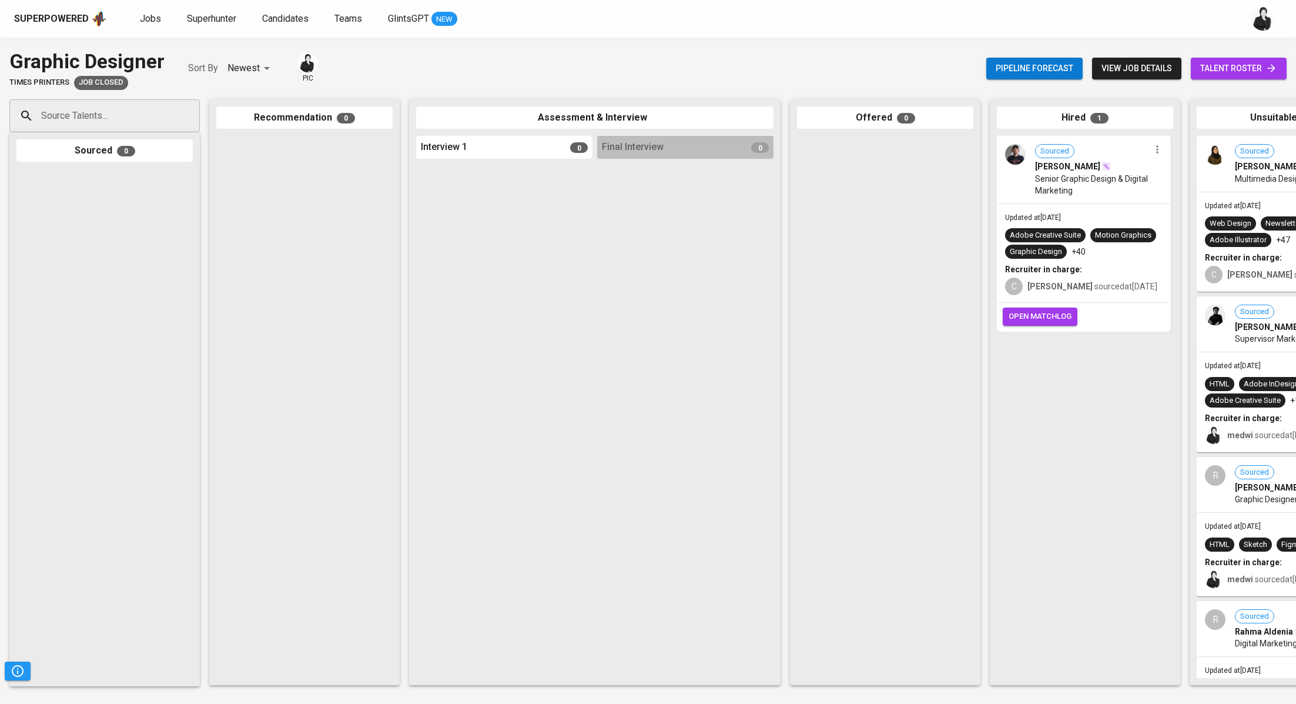
click at [1242, 69] on span "talent roster" at bounding box center [1238, 68] width 77 height 15
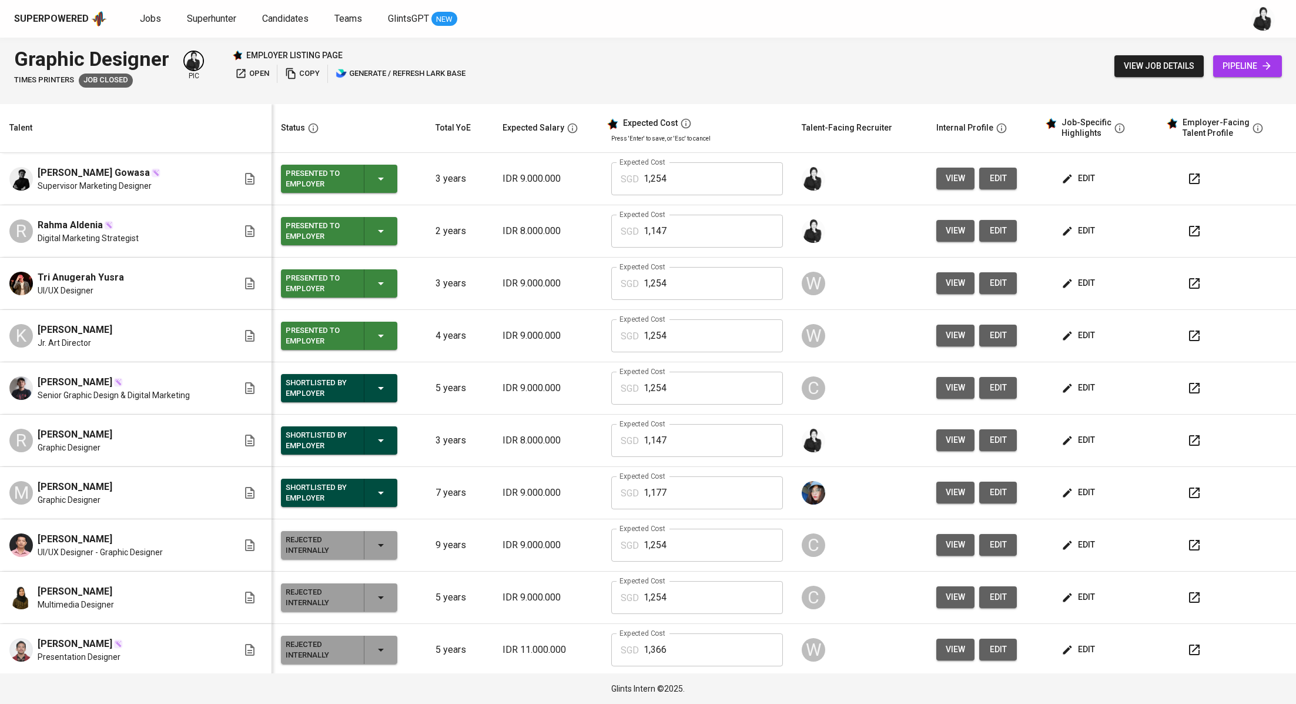
click at [1187, 390] on icon "button" at bounding box center [1194, 388] width 14 height 14
click at [1065, 383] on span "edit" at bounding box center [1079, 387] width 31 height 15
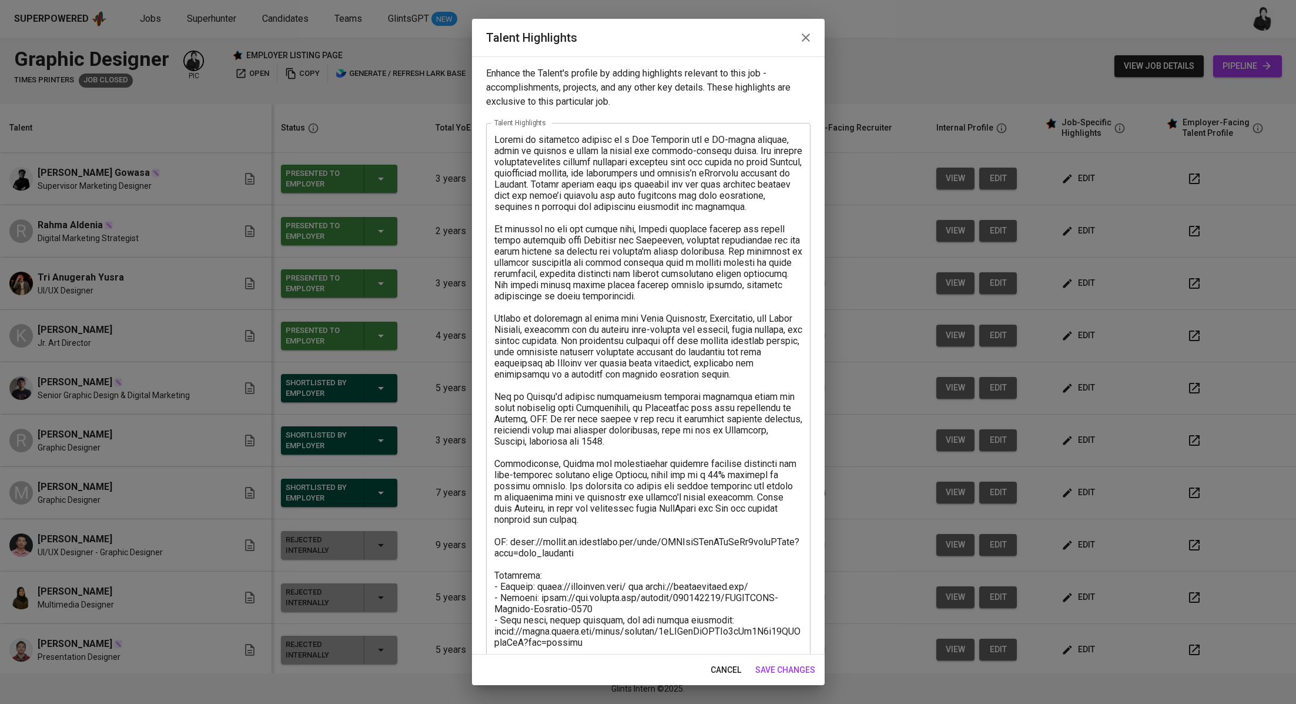
scroll to position [159, 0]
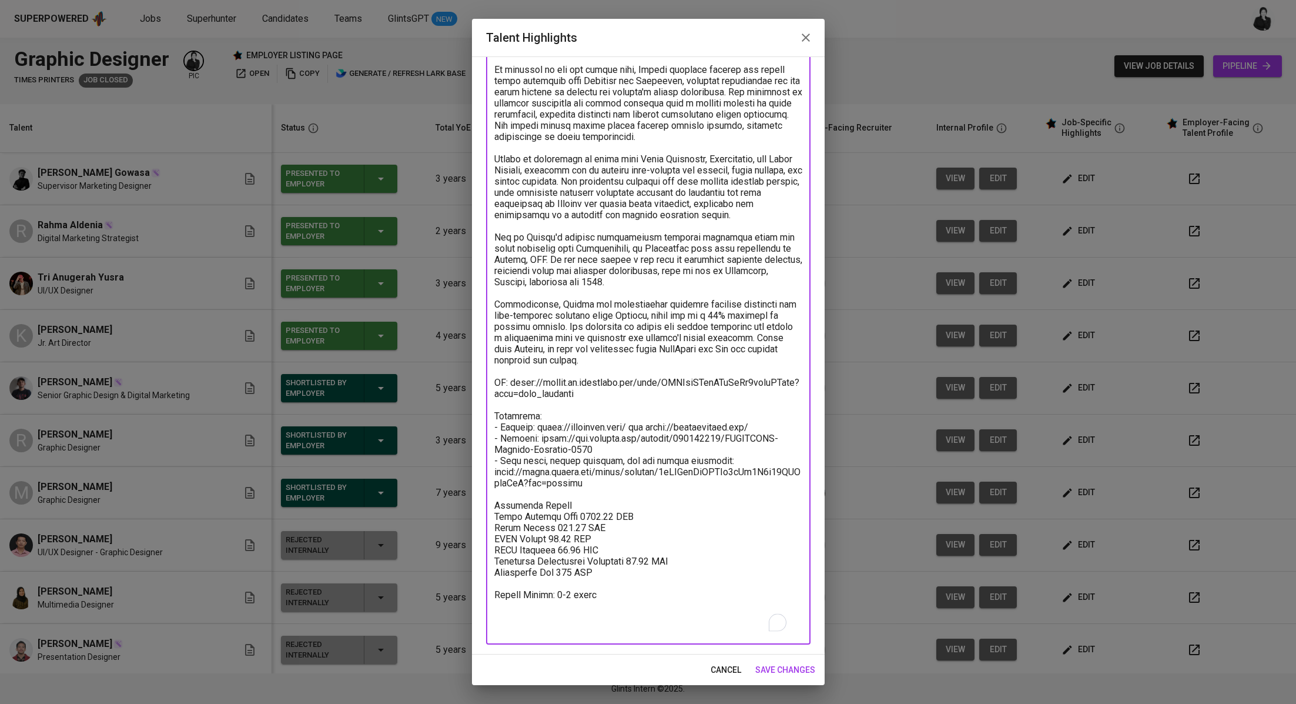
drag, startPoint x: 621, startPoint y: 520, endPoint x: 483, endPoint y: 451, distance: 154.3
click at [483, 451] on div "Enhance the Talent's profile by adding highlights relevant to this job - accomp…" at bounding box center [648, 355] width 353 height 598
